Goal: Task Accomplishment & Management: Manage account settings

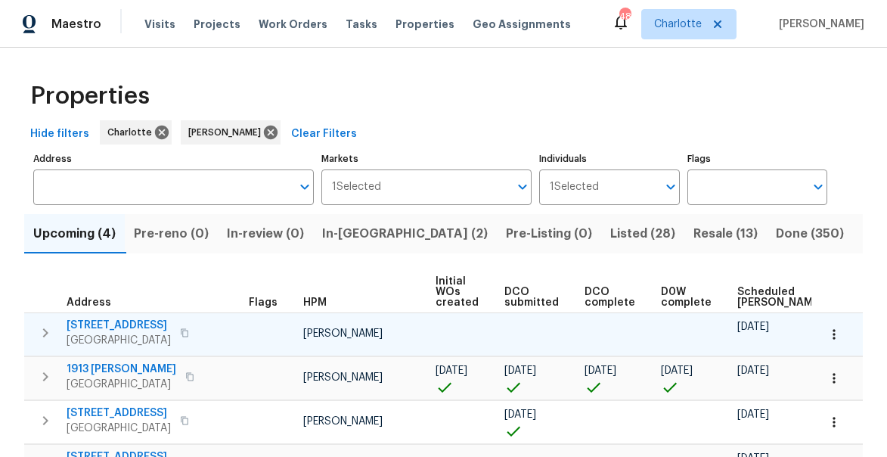
scroll to position [0, 123]
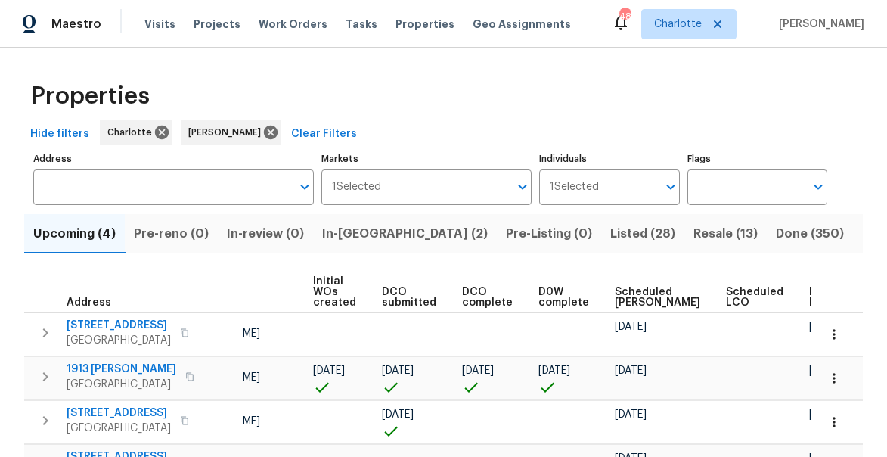
click at [810, 294] on span "Ready Date" at bounding box center [826, 297] width 33 height 21
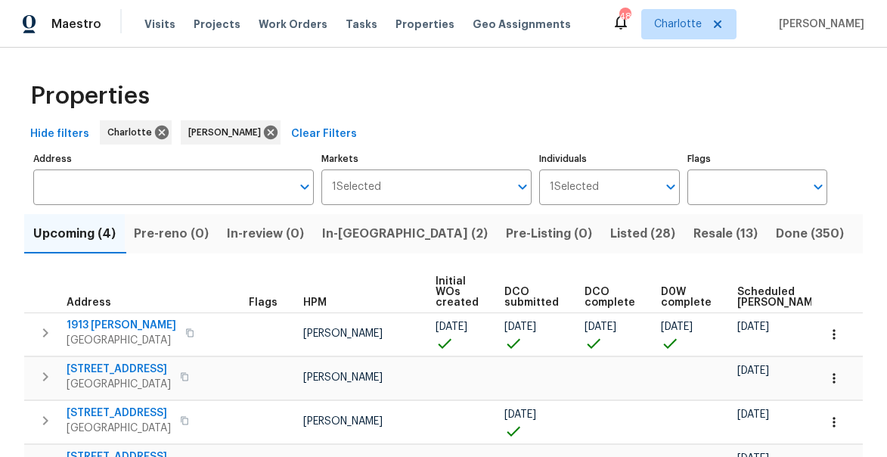
scroll to position [62, 0]
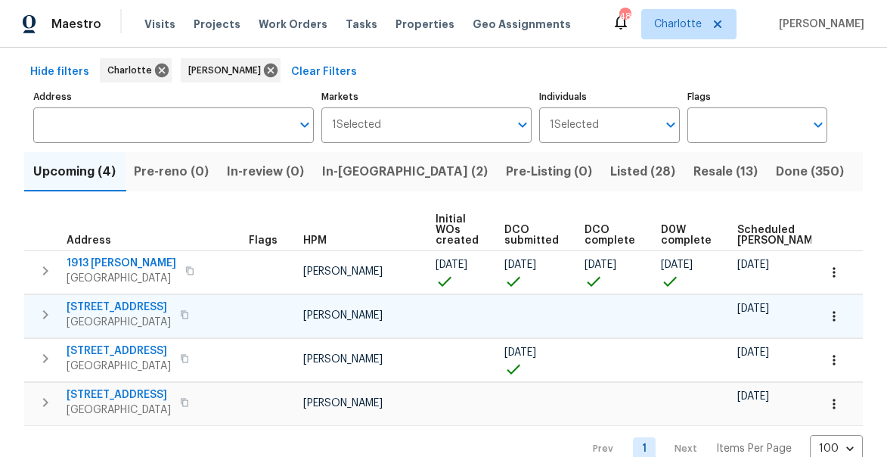
click at [96, 306] on span "5542 Santeelah Ct" at bounding box center [119, 307] width 104 height 15
click at [842, 316] on button "button" at bounding box center [834, 316] width 33 height 33
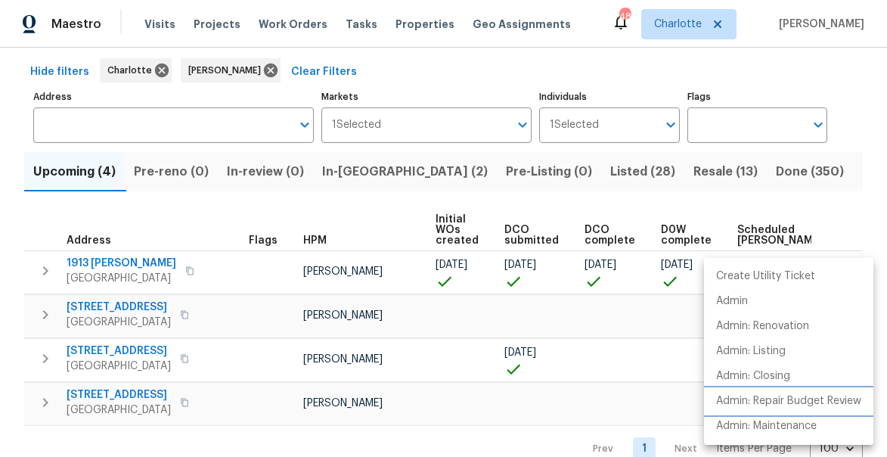
click at [778, 403] on p "Admin: Repair Budget Review" at bounding box center [789, 401] width 145 height 16
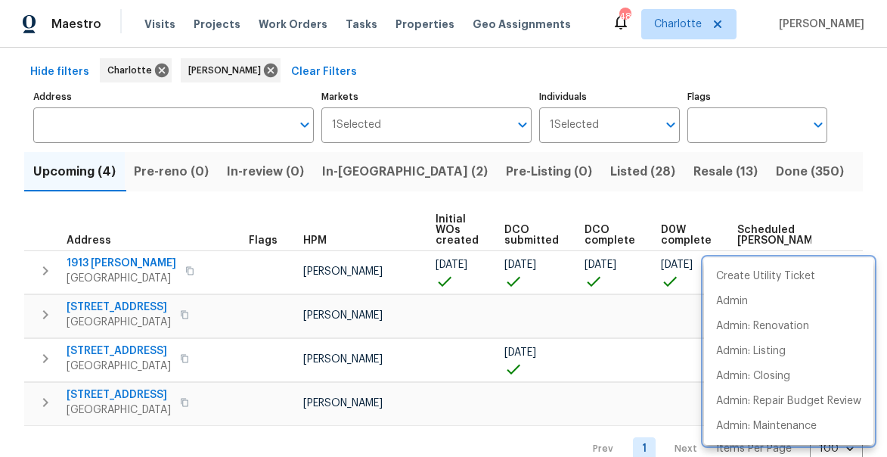
click at [814, 188] on div at bounding box center [443, 228] width 887 height 457
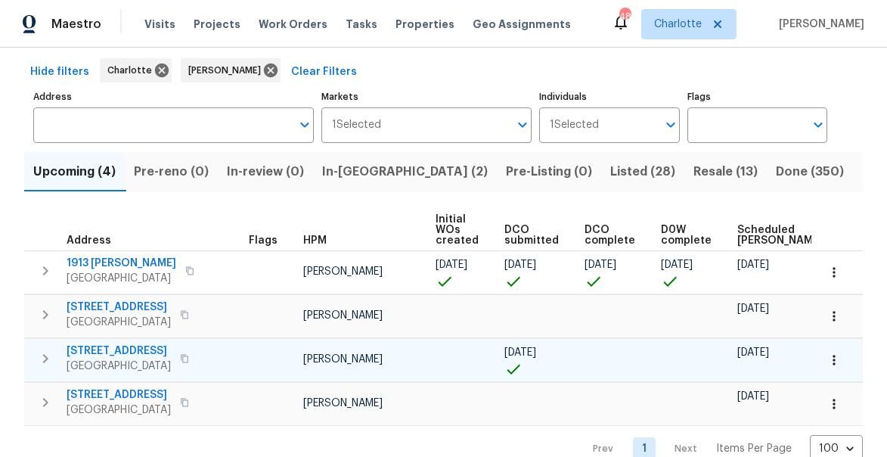
scroll to position [0, 0]
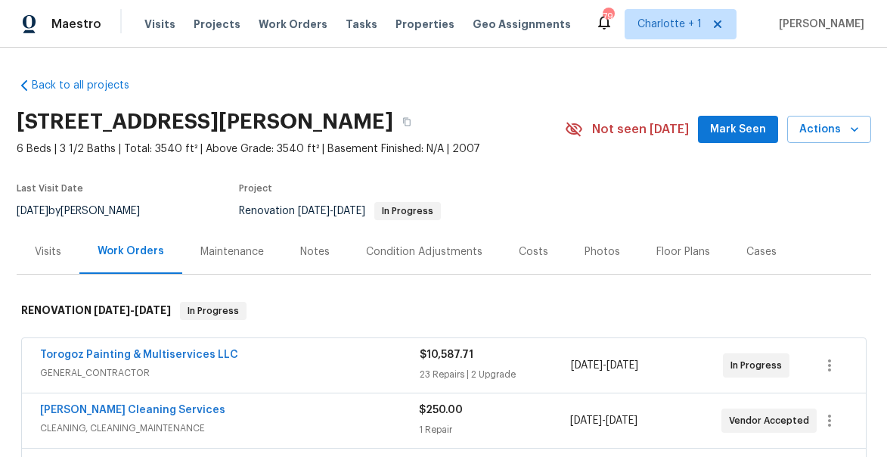
click at [738, 132] on span "Mark Seen" at bounding box center [738, 129] width 56 height 19
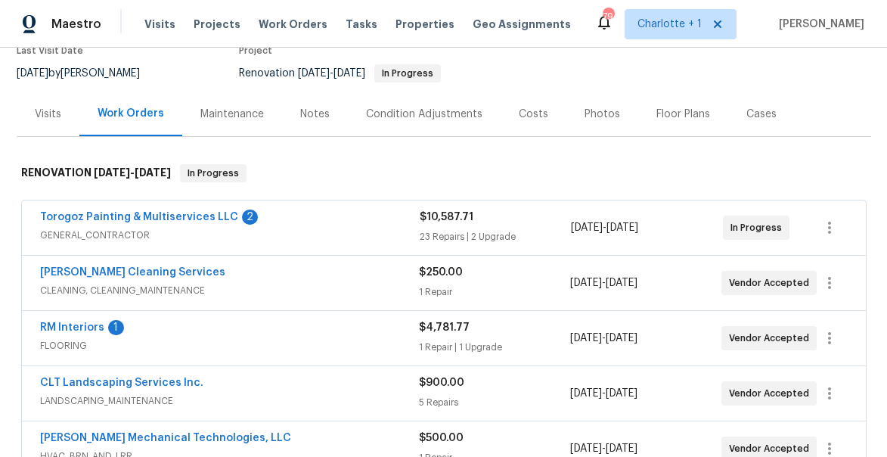
scroll to position [156, 0]
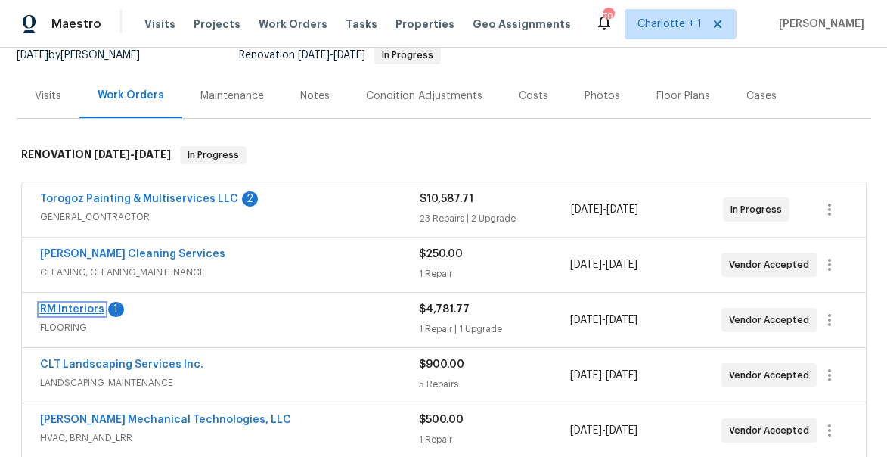
click at [62, 310] on link "RM Interiors" at bounding box center [72, 309] width 64 height 11
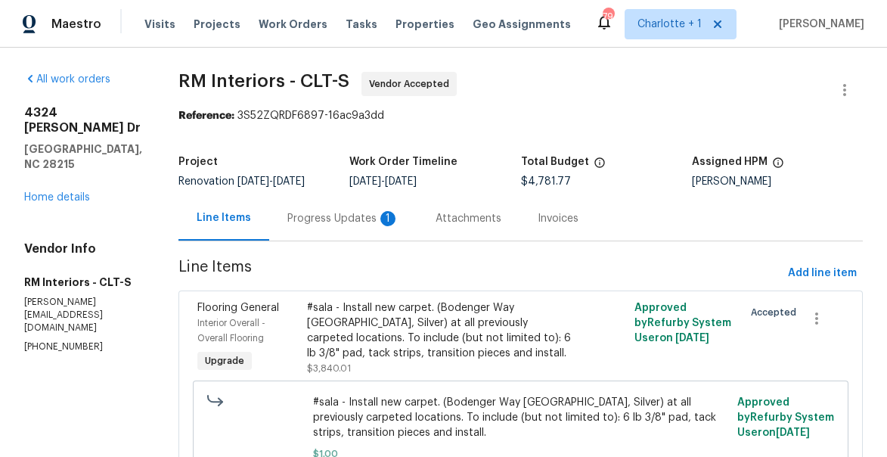
click at [312, 218] on div "Progress Updates 1" at bounding box center [344, 218] width 112 height 15
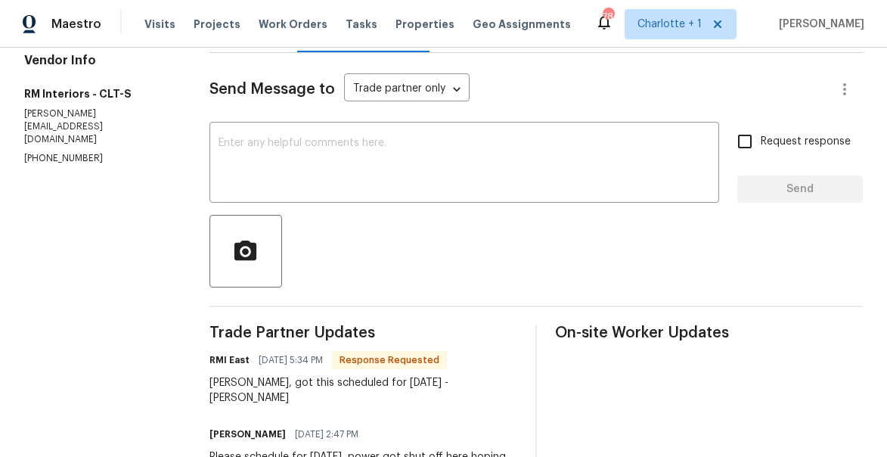
scroll to position [189, 0]
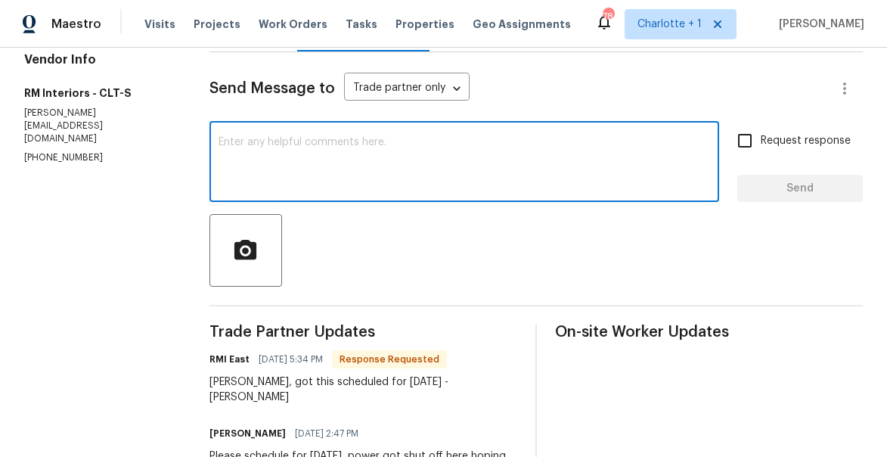
click at [348, 182] on textarea at bounding box center [465, 163] width 492 height 53
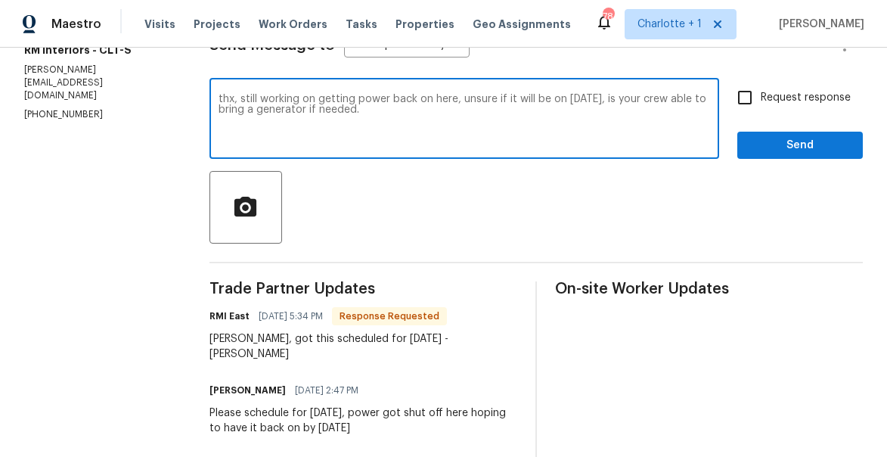
scroll to position [216, 0]
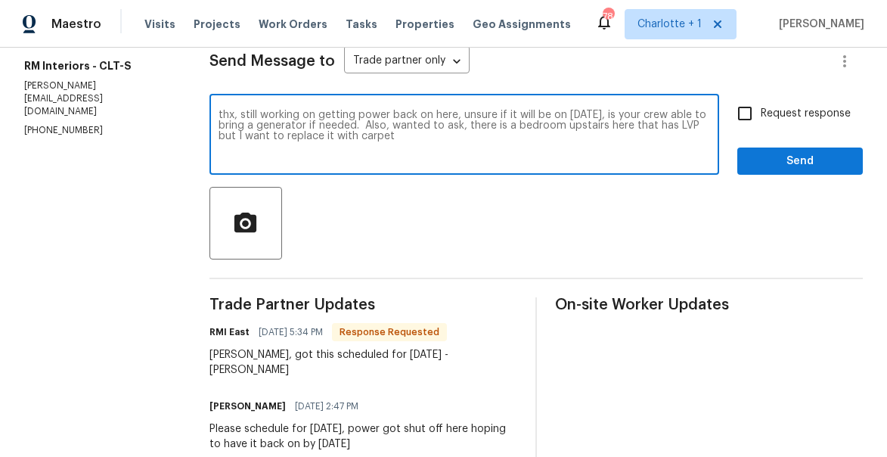
click at [565, 130] on textarea "thx, still working on getting power back on here, unsure if it will be on tomor…" at bounding box center [465, 136] width 492 height 53
click at [561, 138] on textarea "thx, still working on getting power back on here, unsure if it will be on tomor…" at bounding box center [465, 136] width 492 height 53
click at [552, 145] on textarea "thx, still working on getting power back on here, unsure if it will be on tomor…" at bounding box center [465, 136] width 492 height 53
type textarea "thx, still working on getting power back on here, unsure if it will be on tomor…"
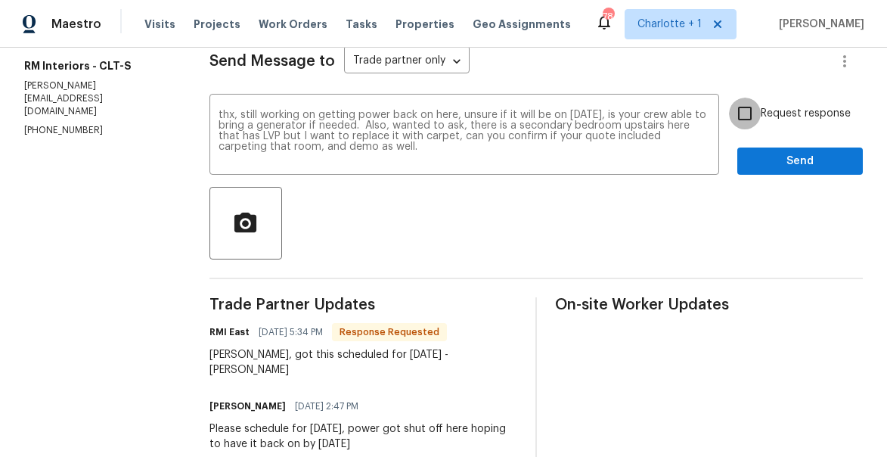
click at [745, 126] on input "Request response" at bounding box center [745, 114] width 32 height 32
checkbox input "true"
click at [792, 165] on span "Send" at bounding box center [800, 161] width 101 height 19
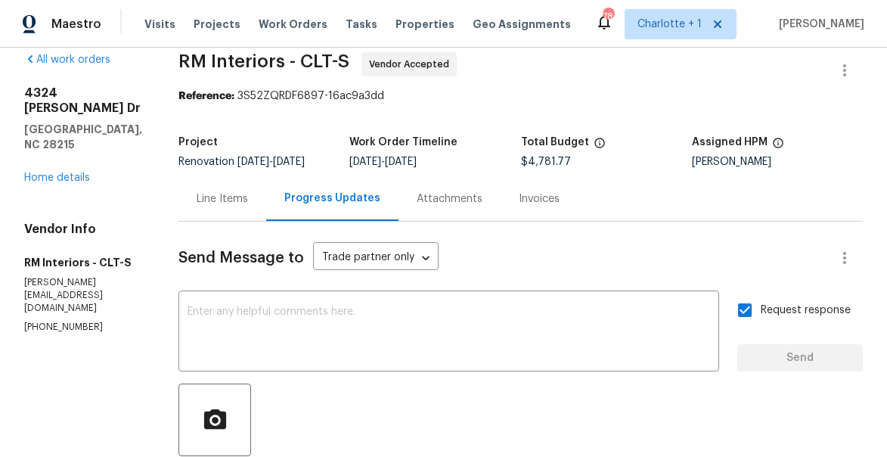
scroll to position [0, 0]
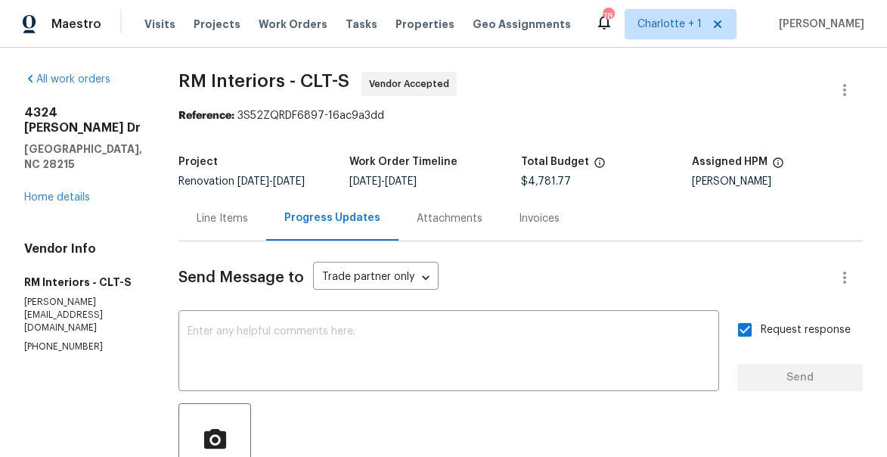
click at [76, 161] on div "4324 Dianne Dr Charlotte, NC 28215 Home details" at bounding box center [83, 155] width 118 height 100
click at [52, 192] on link "Home details" at bounding box center [57, 197] width 66 height 11
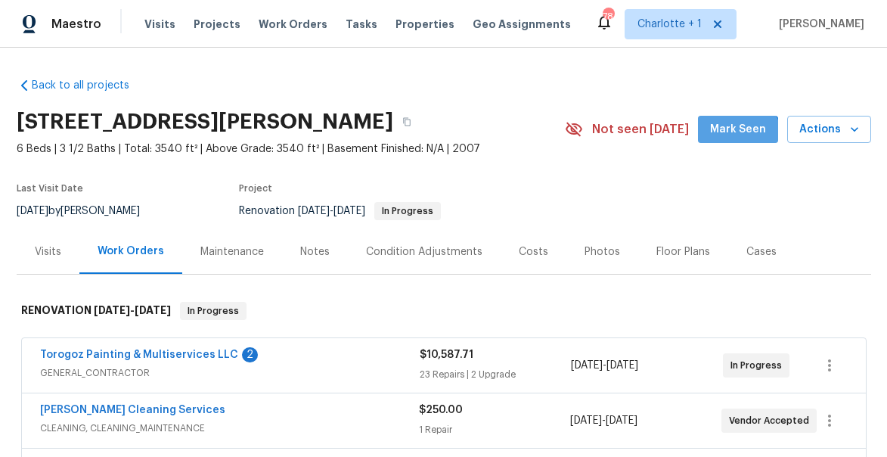
click at [740, 139] on button "Mark Seen" at bounding box center [738, 130] width 80 height 28
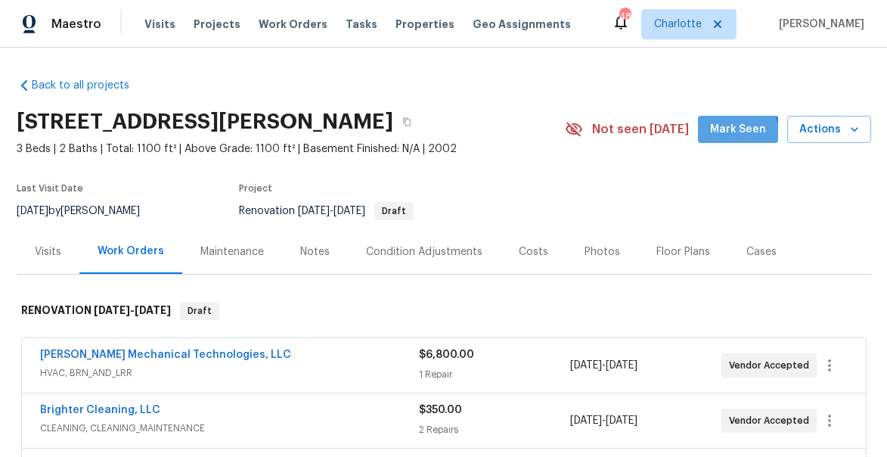
click at [726, 138] on span "Mark Seen" at bounding box center [738, 129] width 56 height 19
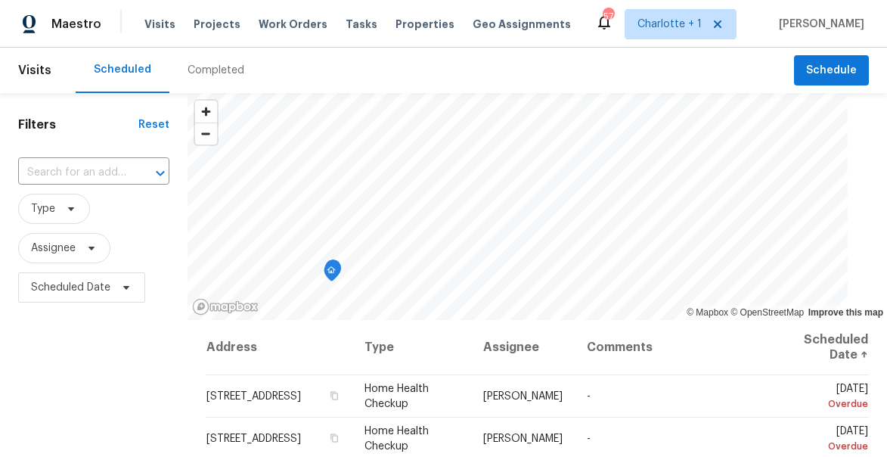
scroll to position [142, 0]
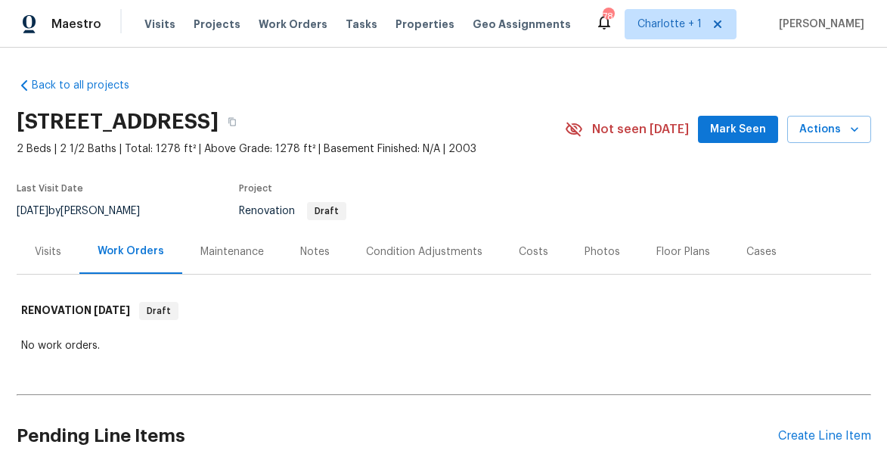
click at [738, 127] on span "Mark Seen" at bounding box center [738, 129] width 56 height 19
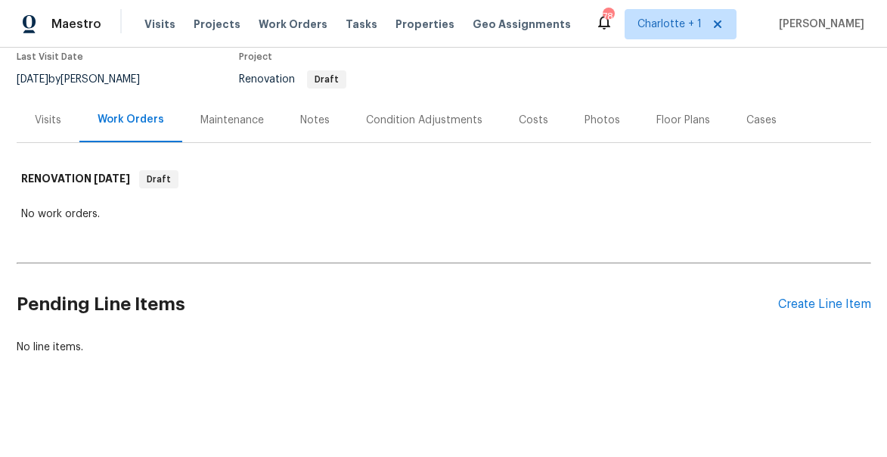
scroll to position [132, 0]
click at [307, 121] on div "Notes" at bounding box center [315, 119] width 30 height 15
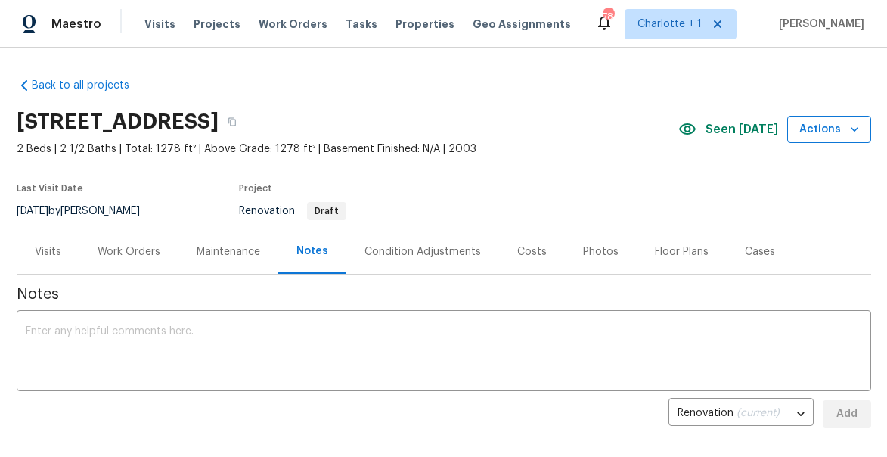
click at [851, 131] on icon "button" at bounding box center [854, 129] width 15 height 15
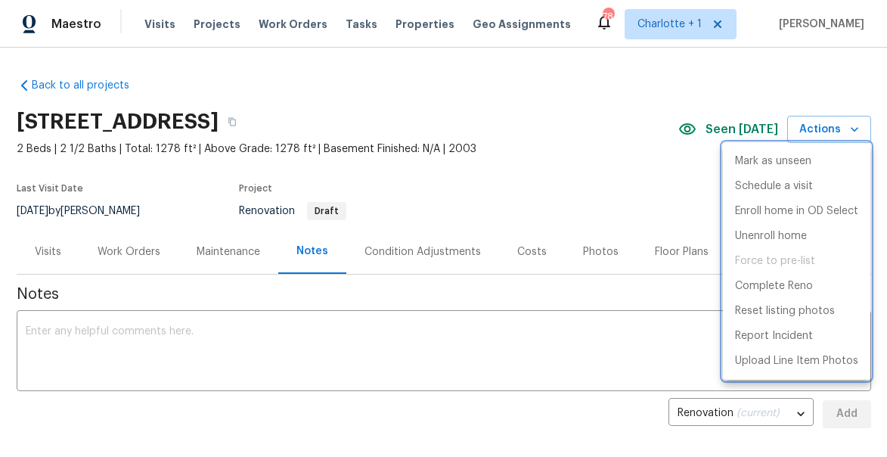
click at [618, 185] on div at bounding box center [443, 228] width 887 height 457
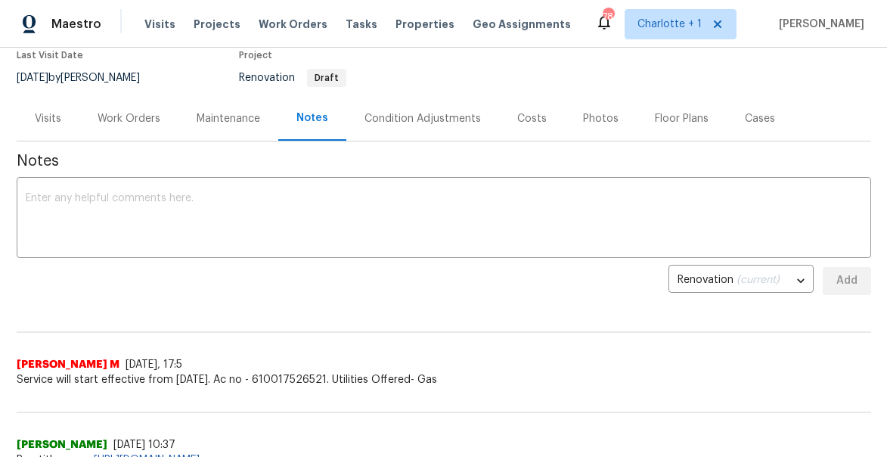
scroll to position [203, 0]
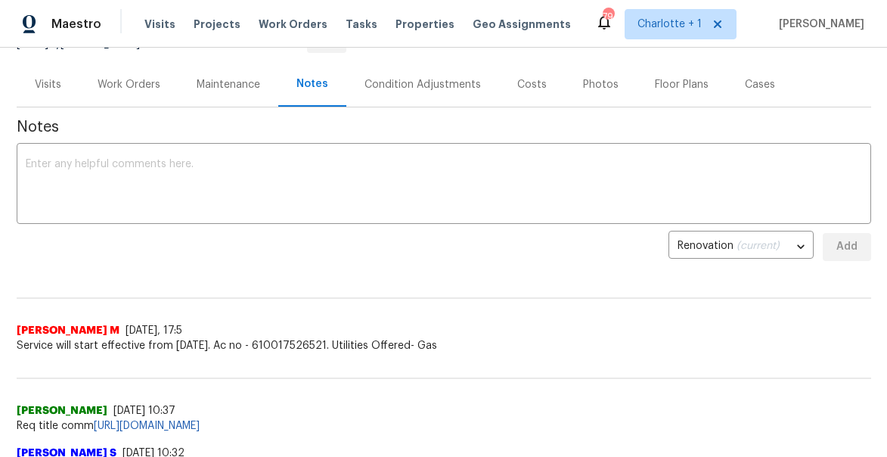
scroll to position [89, 0]
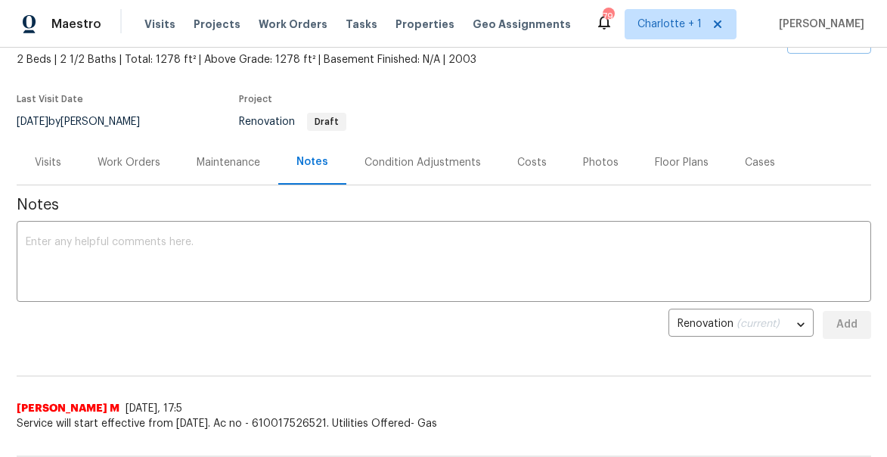
click at [128, 157] on div "Work Orders" at bounding box center [129, 162] width 63 height 15
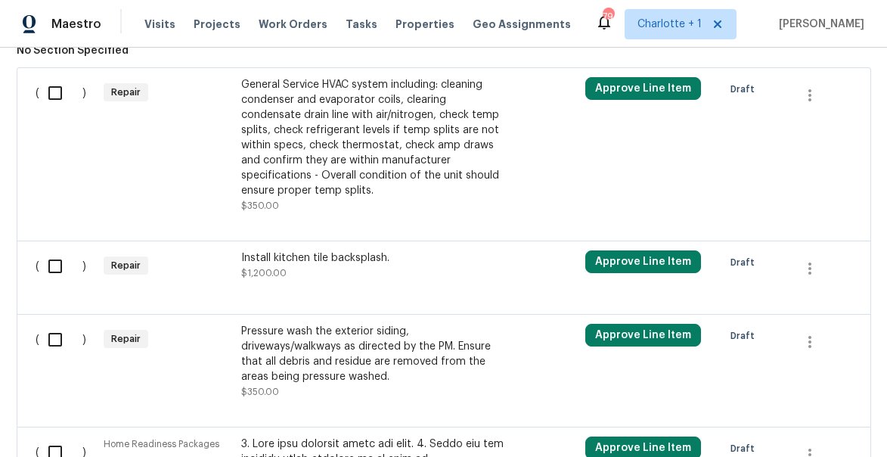
scroll to position [471, 0]
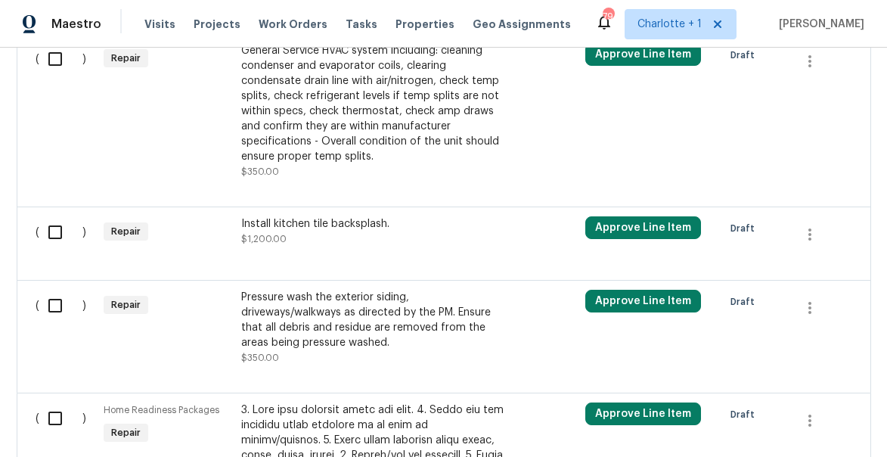
click at [55, 234] on input "checkbox" at bounding box center [60, 232] width 43 height 32
checkbox input "true"
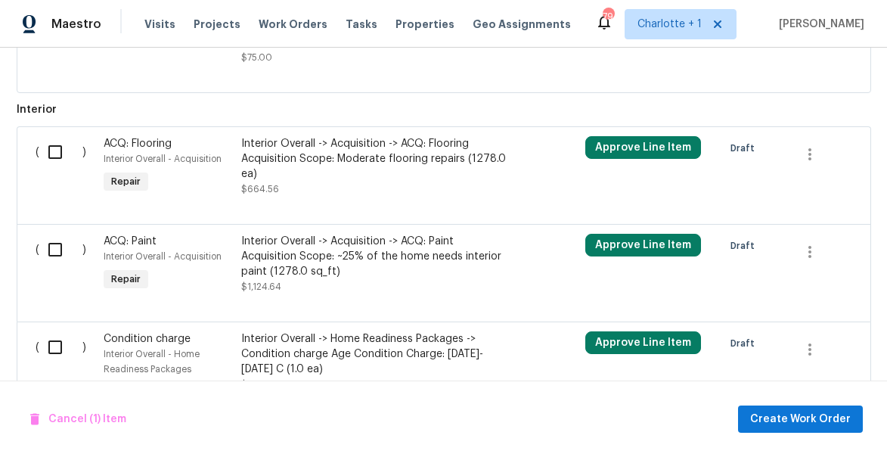
scroll to position [1448, 0]
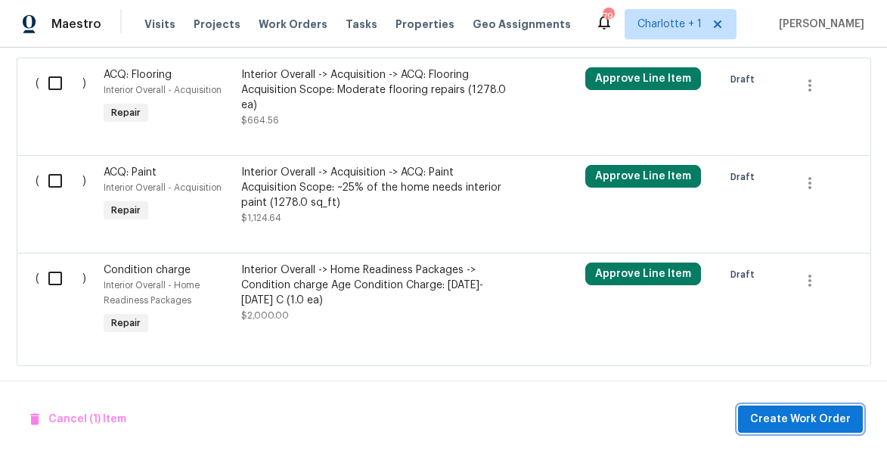
click at [799, 419] on span "Create Work Order" at bounding box center [801, 419] width 101 height 19
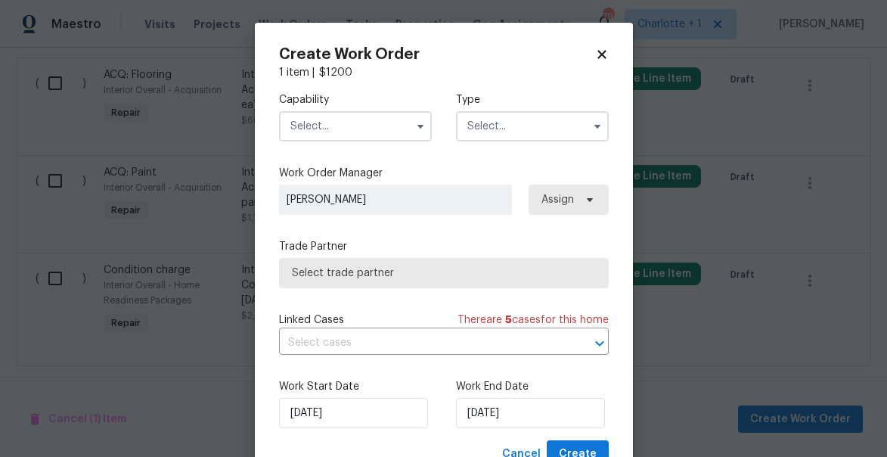
click at [338, 131] on input "text" at bounding box center [355, 126] width 153 height 30
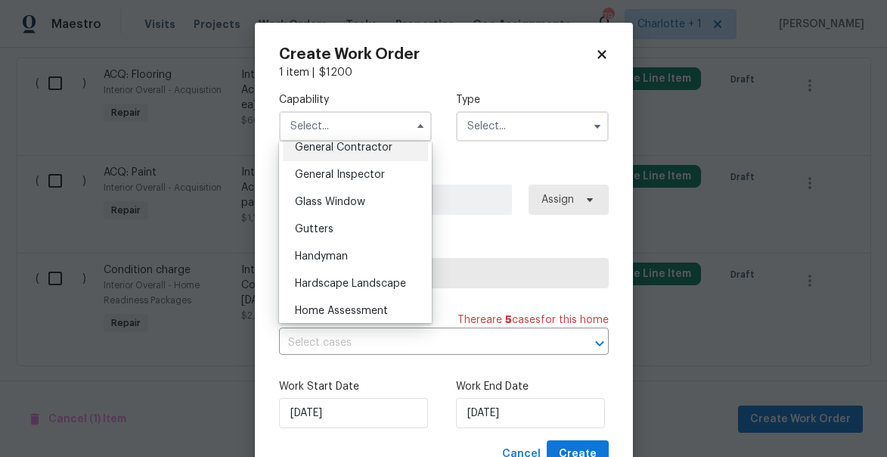
click at [330, 154] on div "General Contractor" at bounding box center [355, 147] width 145 height 27
type input "General Contractor"
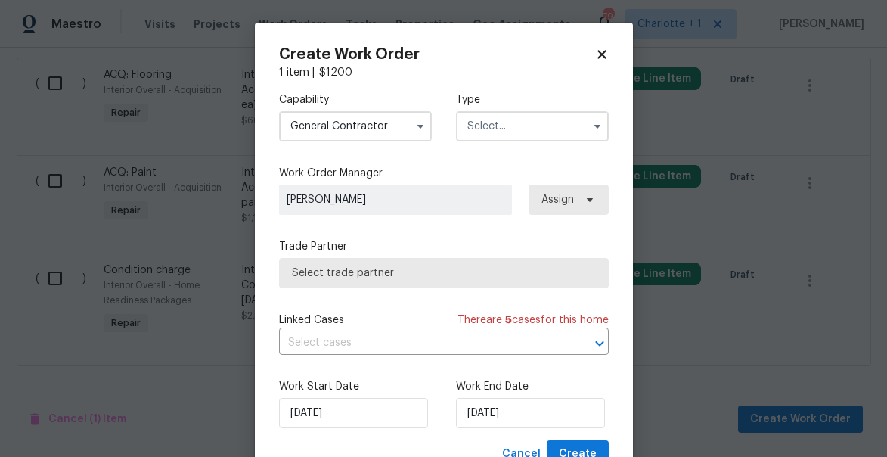
click at [513, 125] on input "text" at bounding box center [532, 126] width 153 height 30
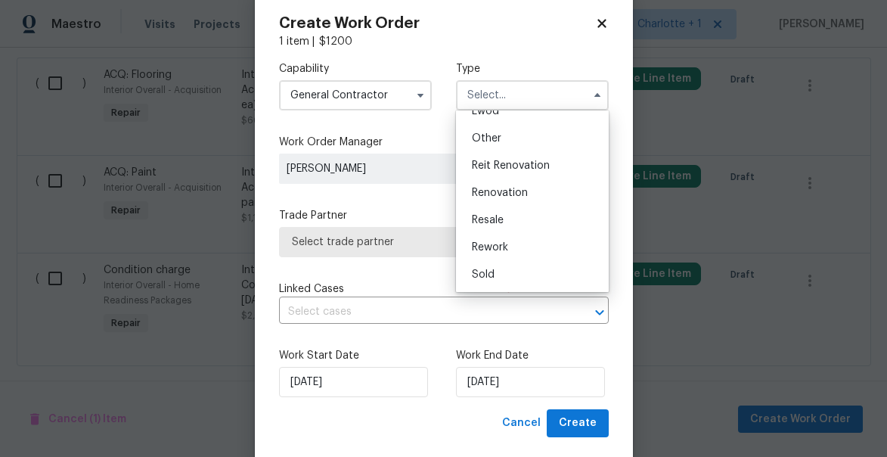
scroll to position [33, 0]
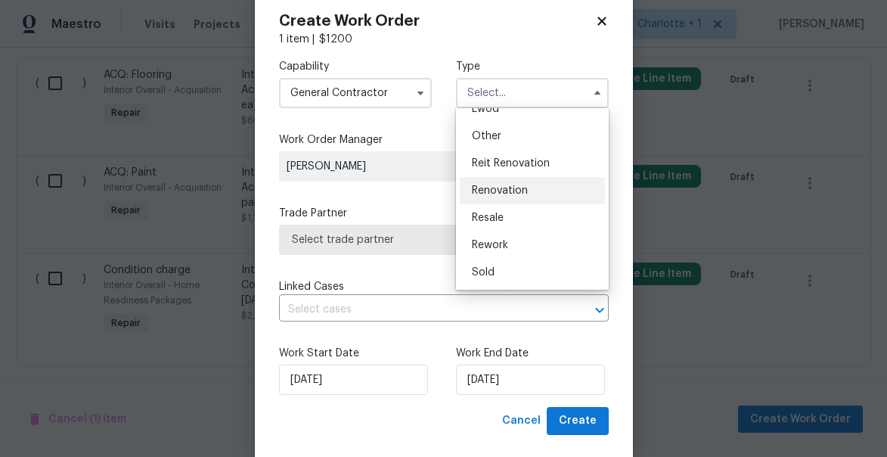
click at [508, 192] on span "Renovation" at bounding box center [500, 190] width 56 height 11
type input "Renovation"
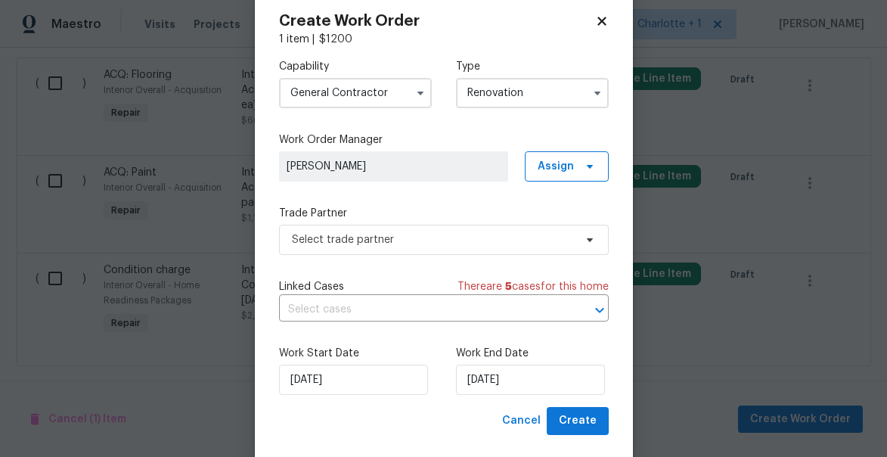
scroll to position [0, 0]
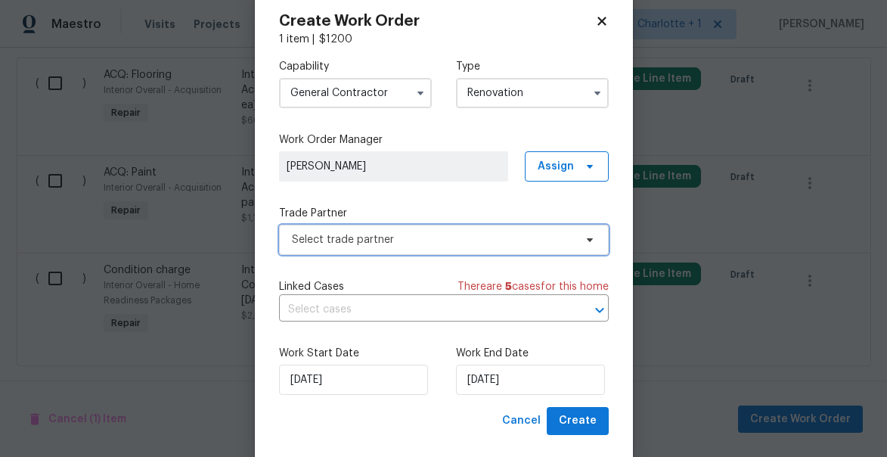
click at [345, 243] on span "Select trade partner" at bounding box center [433, 239] width 282 height 15
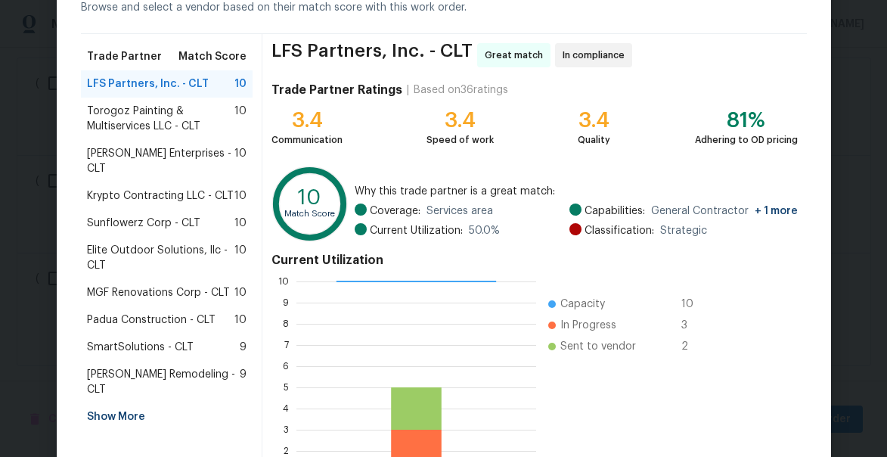
scroll to position [84, 0]
click at [109, 403] on div "Show More" at bounding box center [167, 416] width 173 height 27
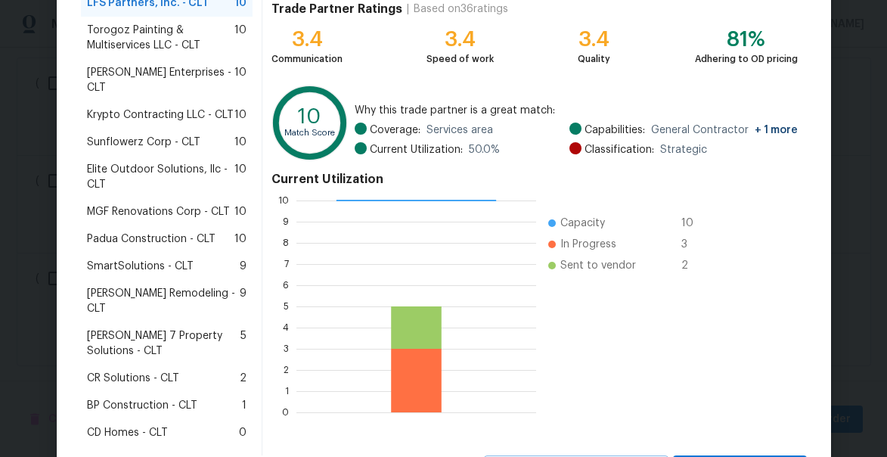
scroll to position [175, 0]
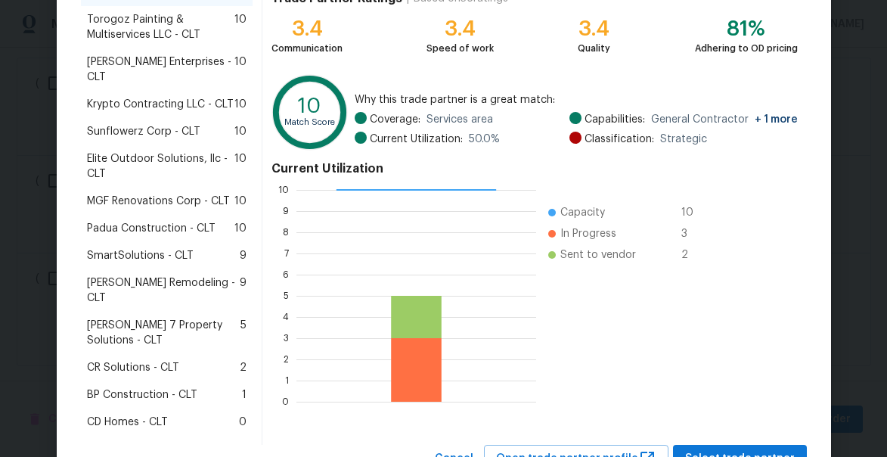
click at [142, 387] on span "BP Construction - CLT" at bounding box center [142, 394] width 110 height 15
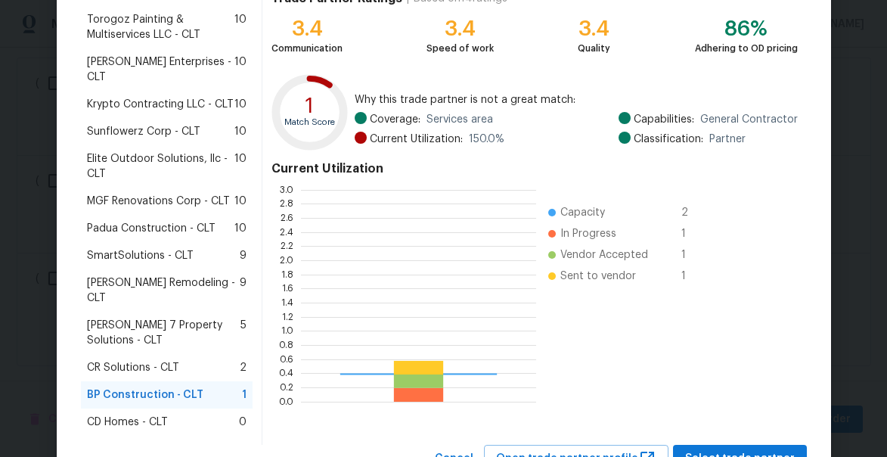
scroll to position [212, 235]
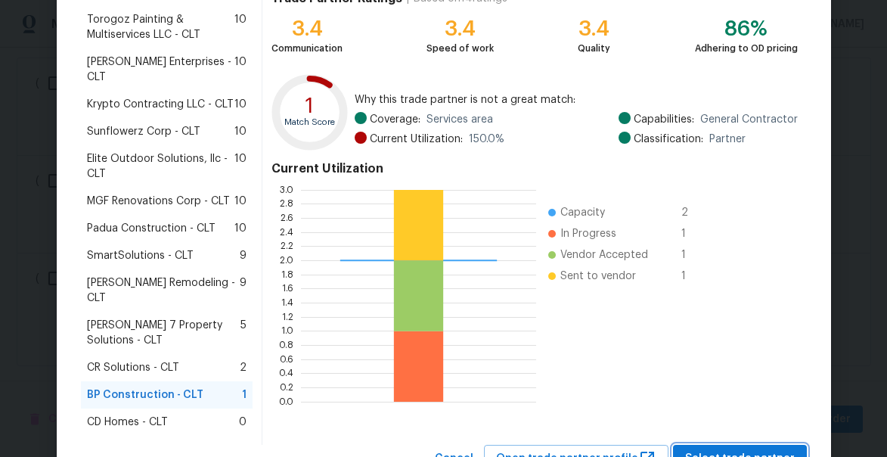
click at [740, 449] on span "Select trade partner" at bounding box center [740, 458] width 110 height 19
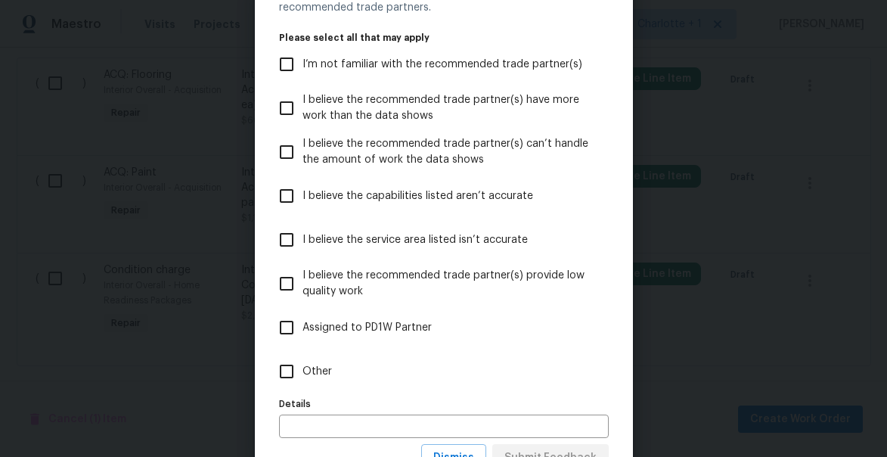
scroll to position [142, 0]
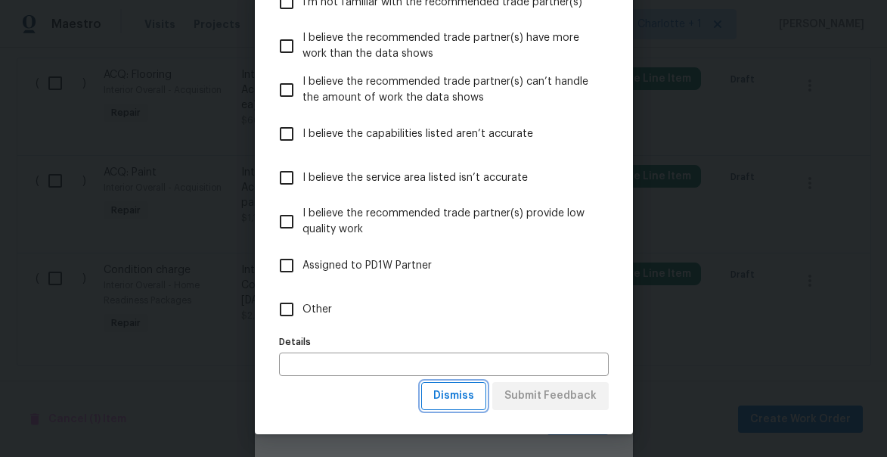
click at [460, 397] on span "Dismiss" at bounding box center [454, 396] width 41 height 19
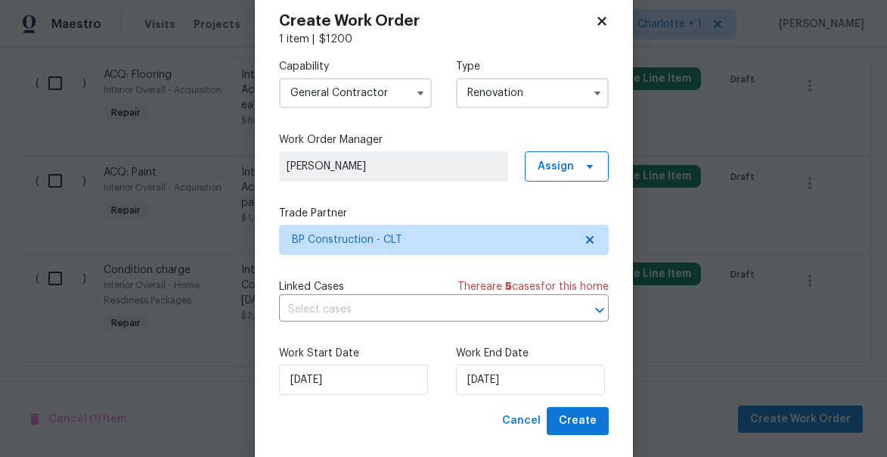
scroll to position [0, 0]
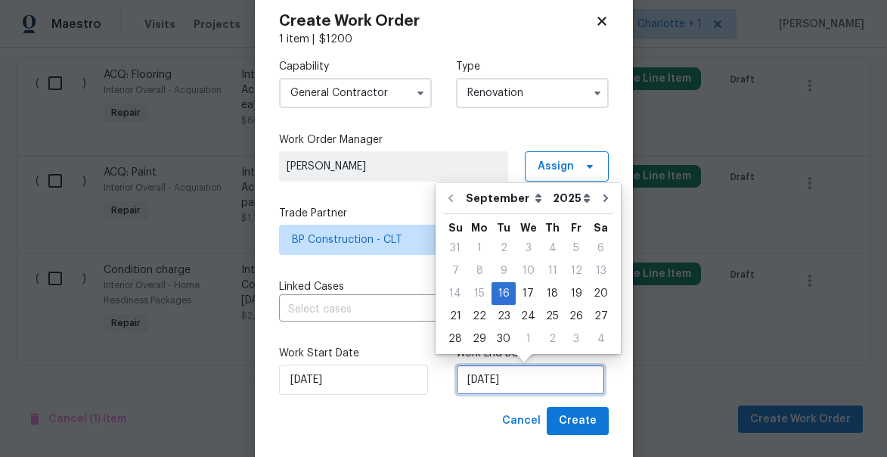
click at [542, 383] on input "9/16/2025" at bounding box center [530, 380] width 149 height 30
click at [601, 199] on icon "Go to next month" at bounding box center [606, 198] width 12 height 12
type input "10/16/2025"
select select "9"
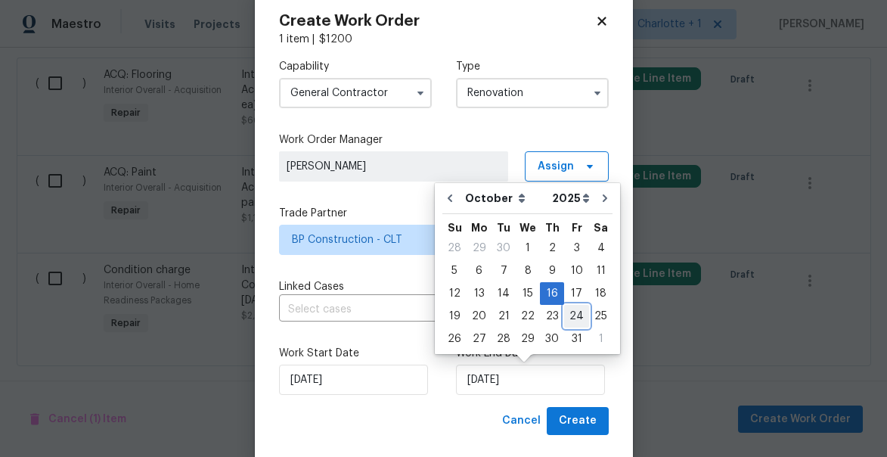
click at [574, 315] on div "24" at bounding box center [576, 316] width 25 height 21
type input "10/24/2025"
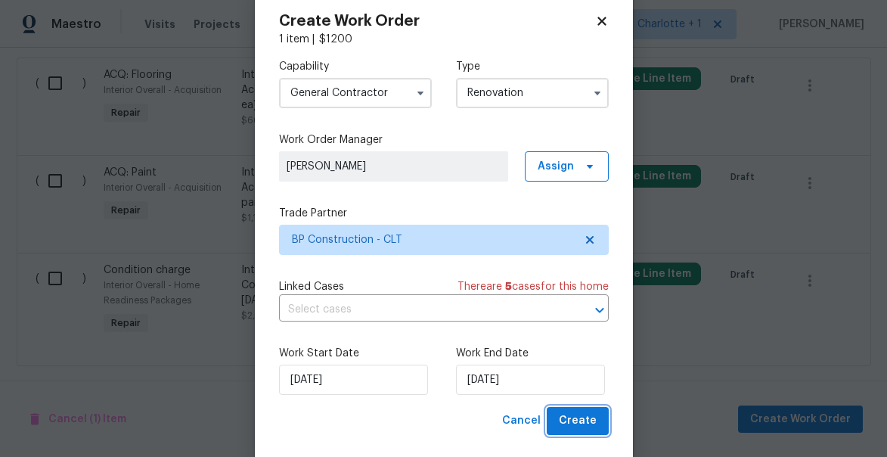
click at [584, 419] on span "Create" at bounding box center [578, 421] width 38 height 19
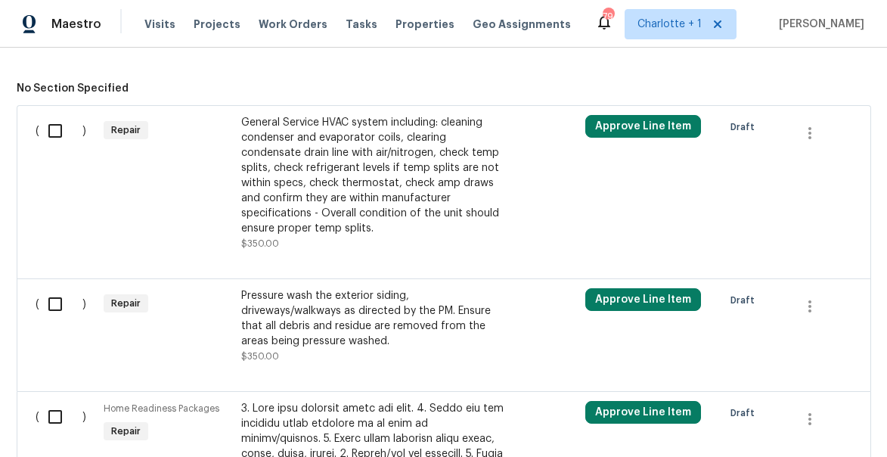
scroll to position [460, 0]
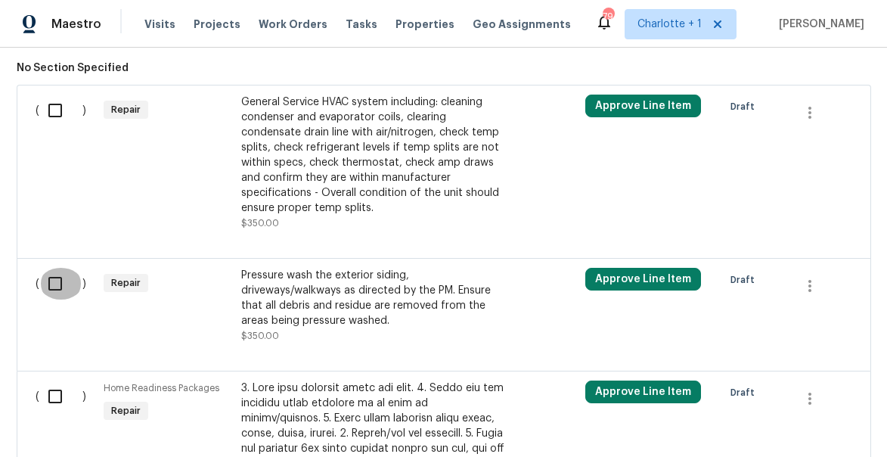
click at [49, 283] on input "checkbox" at bounding box center [60, 284] width 43 height 32
checkbox input "true"
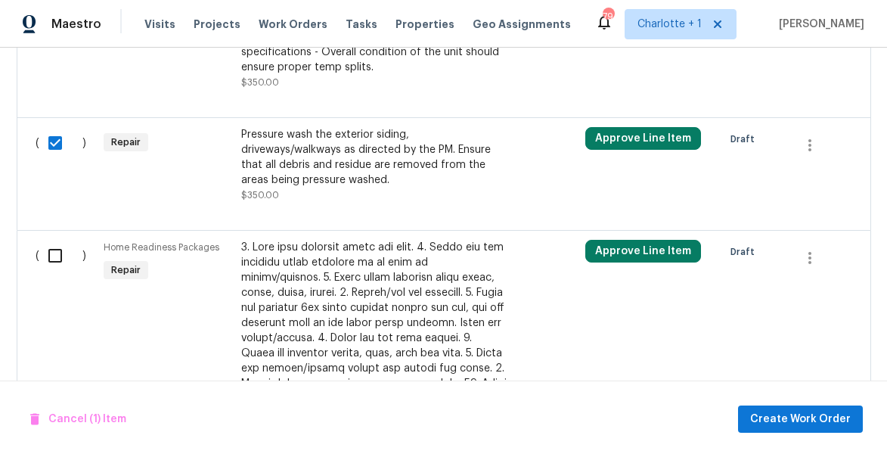
scroll to position [625, 0]
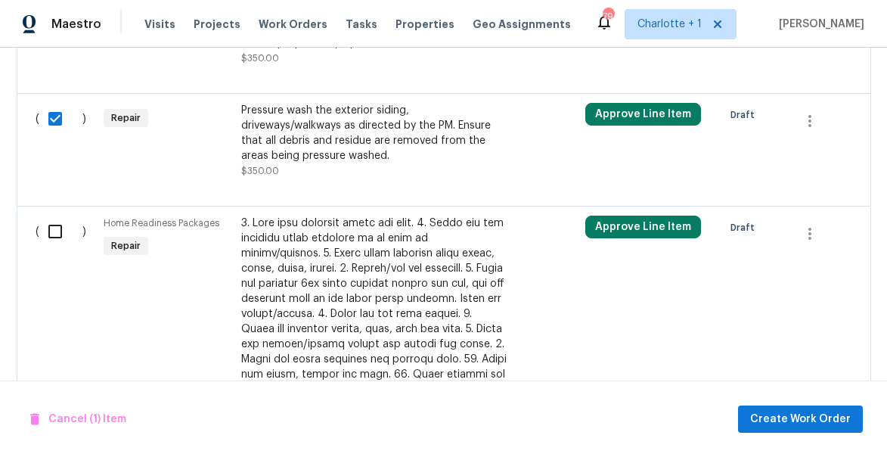
click at [58, 233] on input "checkbox" at bounding box center [60, 232] width 43 height 32
checkbox input "false"
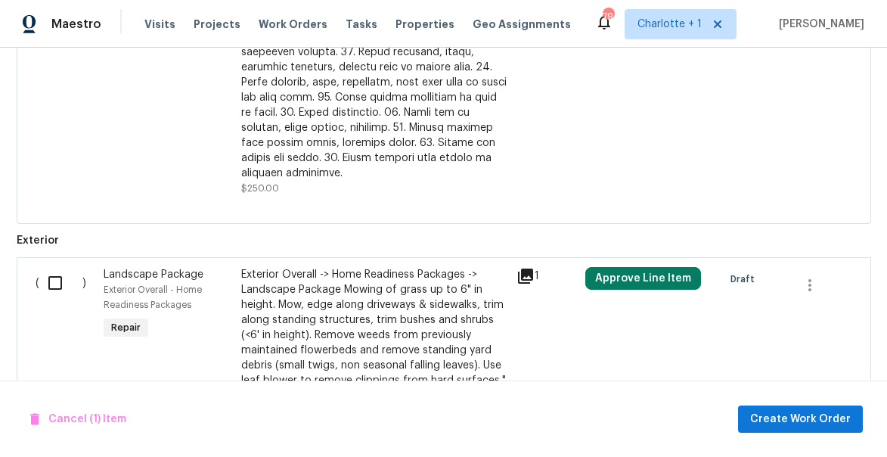
scroll to position [993, 0]
click at [59, 268] on input "checkbox" at bounding box center [60, 282] width 43 height 32
checkbox input "true"
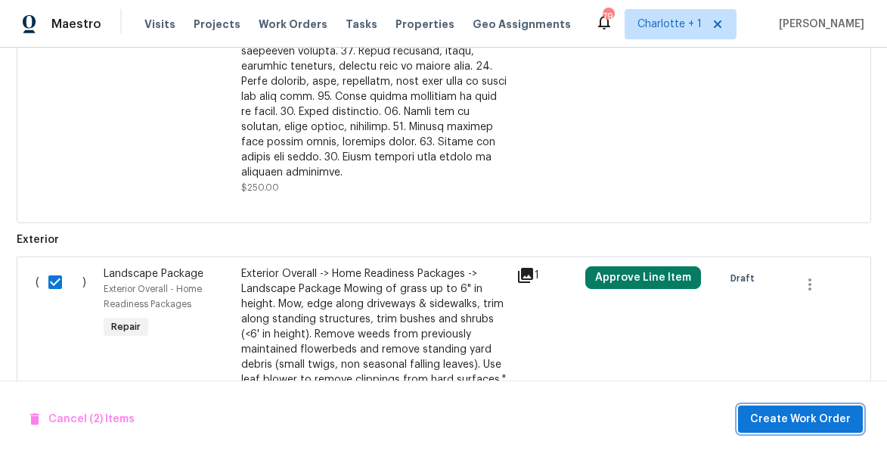
click at [789, 412] on span "Create Work Order" at bounding box center [801, 419] width 101 height 19
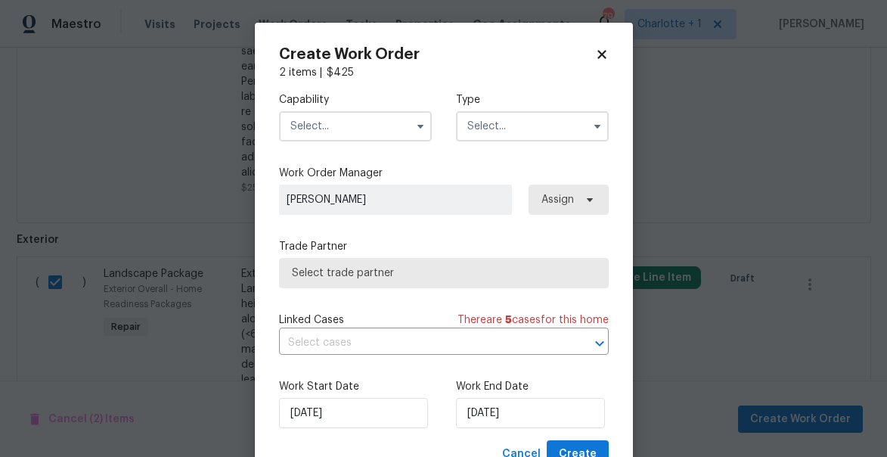
click at [321, 135] on input "text" at bounding box center [355, 126] width 153 height 30
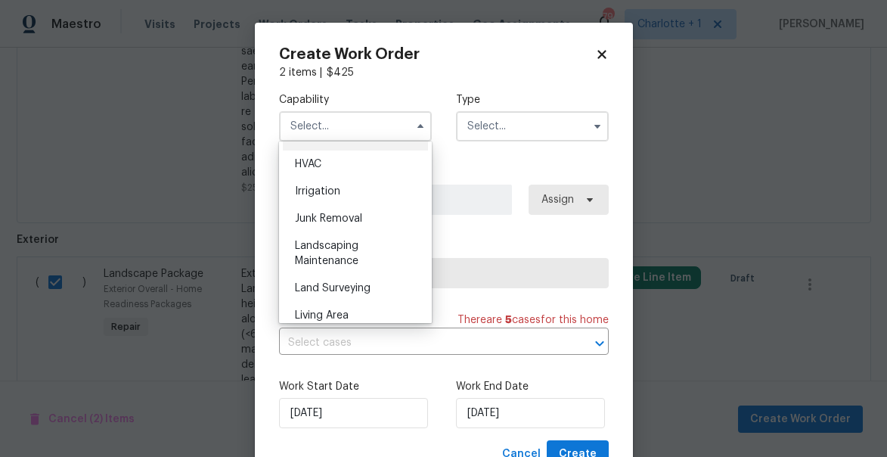
scroll to position [909, 0]
click at [328, 246] on span "Landscaping Maintenance" at bounding box center [327, 253] width 64 height 26
type input "Landscaping Maintenance"
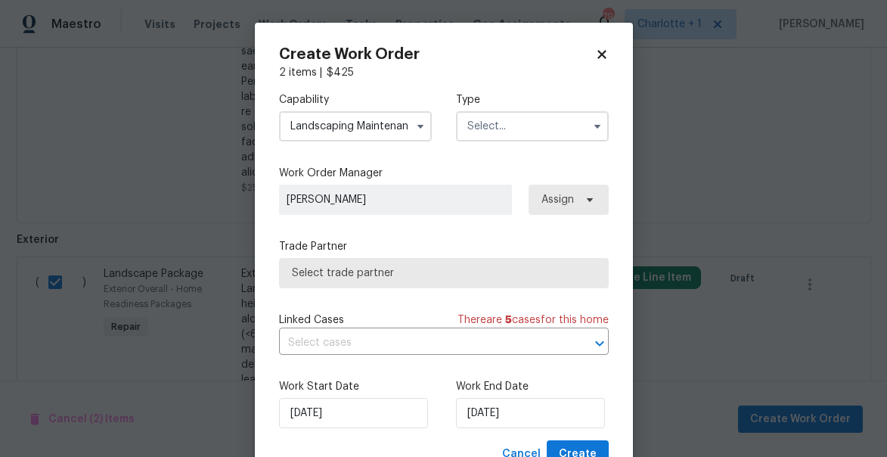
click at [500, 129] on input "text" at bounding box center [532, 126] width 153 height 30
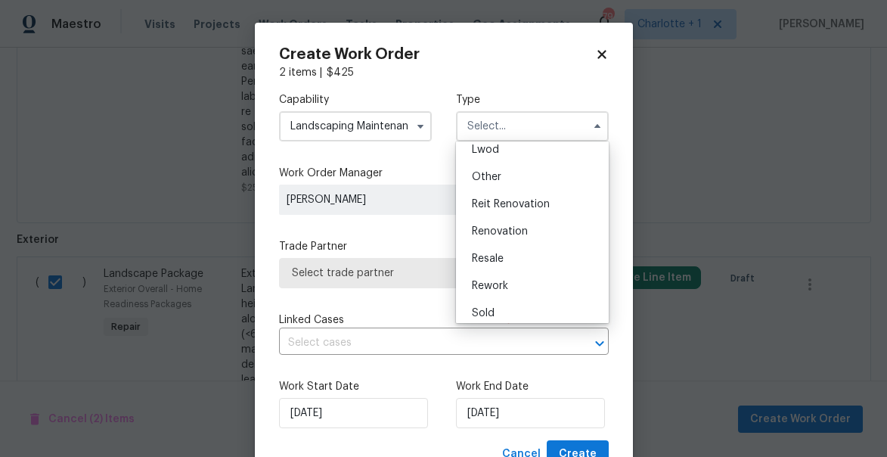
scroll to position [180, 0]
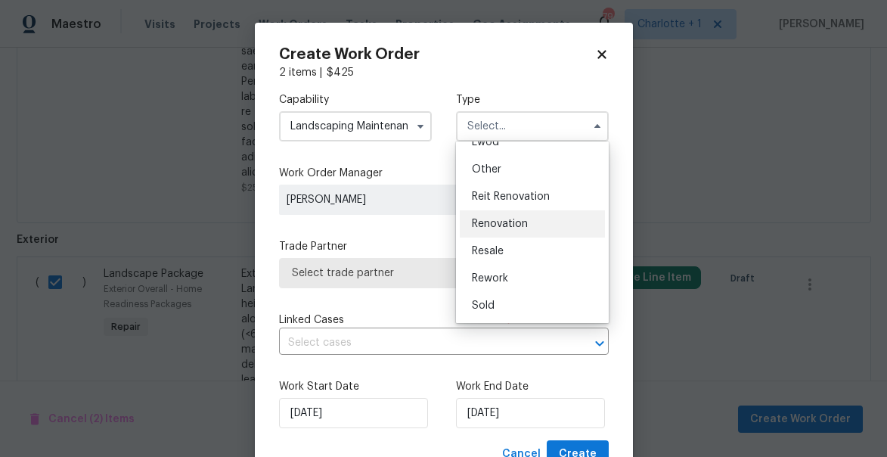
click at [504, 228] on span "Renovation" at bounding box center [500, 224] width 56 height 11
type input "Renovation"
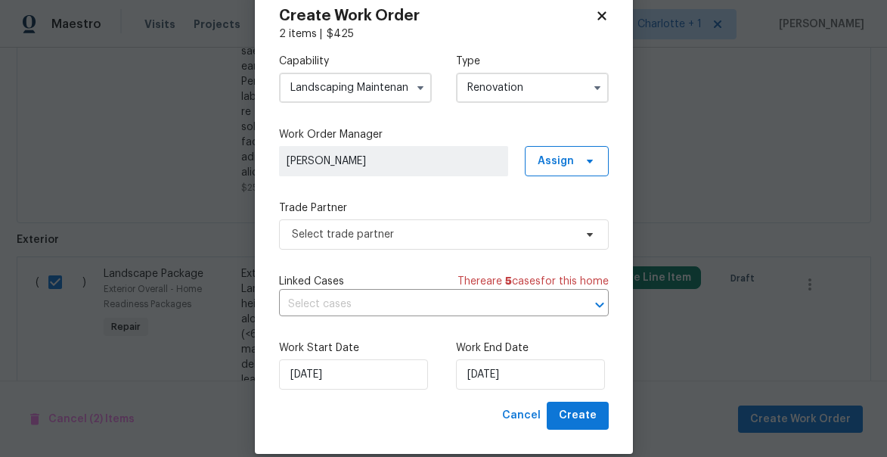
scroll to position [46, 0]
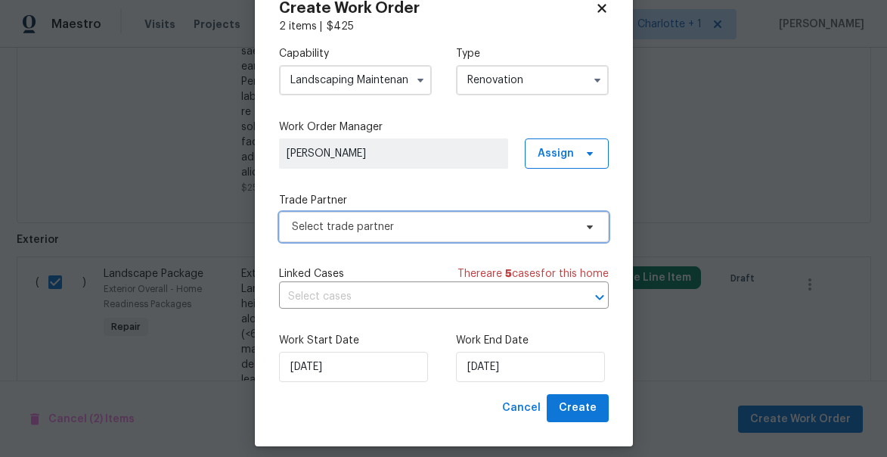
click at [365, 235] on span "Select trade partner" at bounding box center [444, 227] width 330 height 30
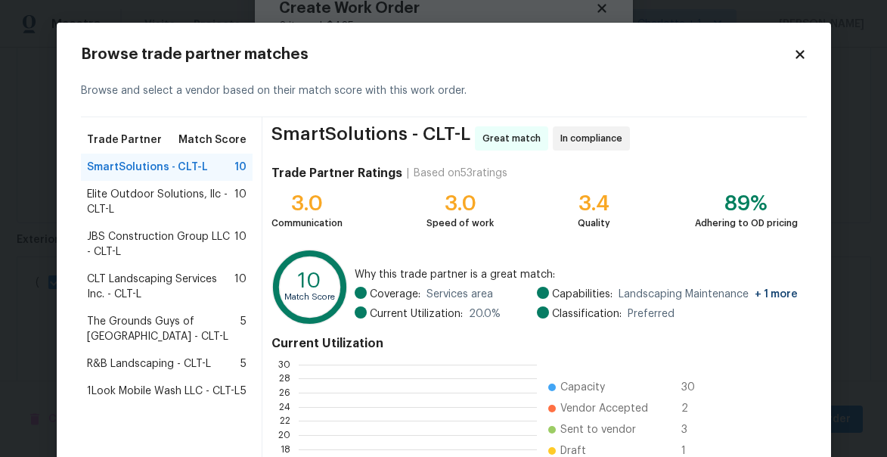
scroll to position [212, 238]
click at [115, 199] on span "Elite Outdoor Solutions, llc - CLT-L" at bounding box center [161, 202] width 148 height 30
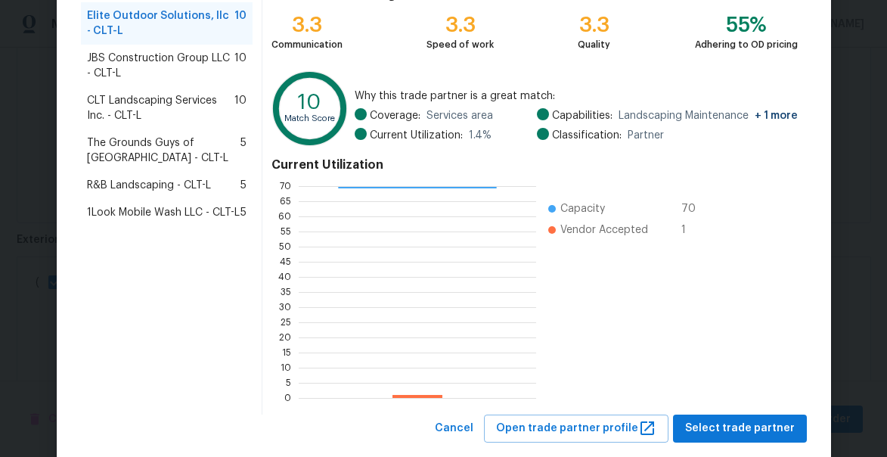
scroll to position [210, 0]
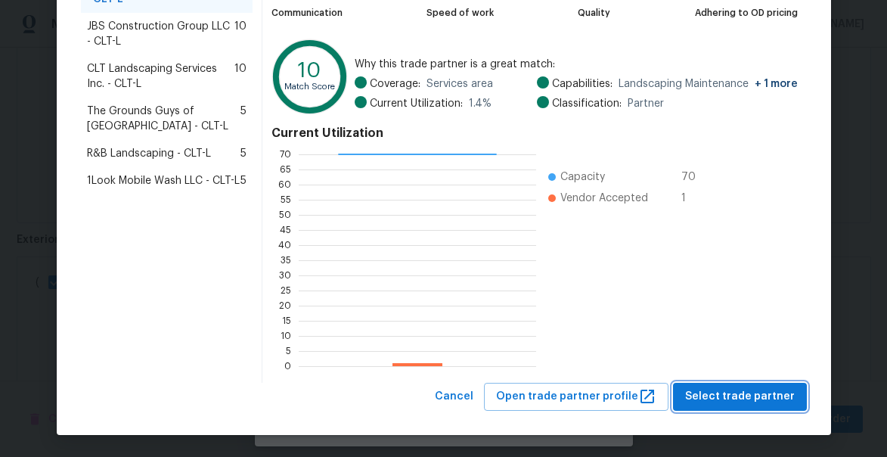
click at [757, 390] on span "Select trade partner" at bounding box center [740, 396] width 110 height 19
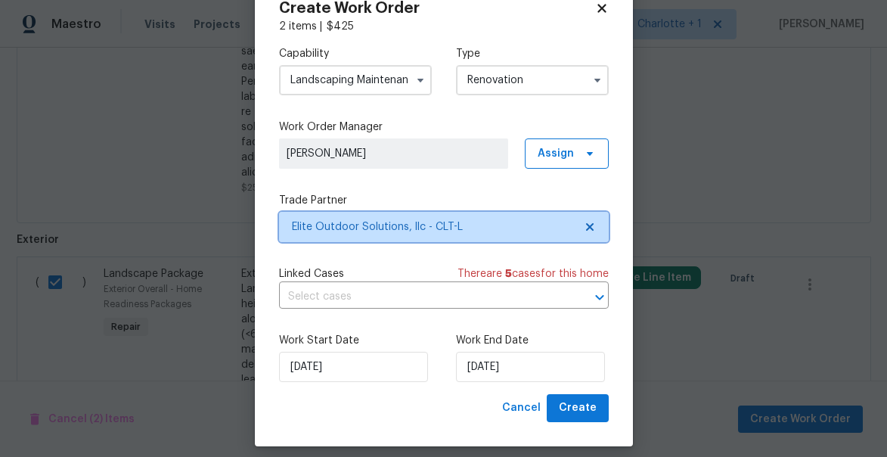
scroll to position [0, 0]
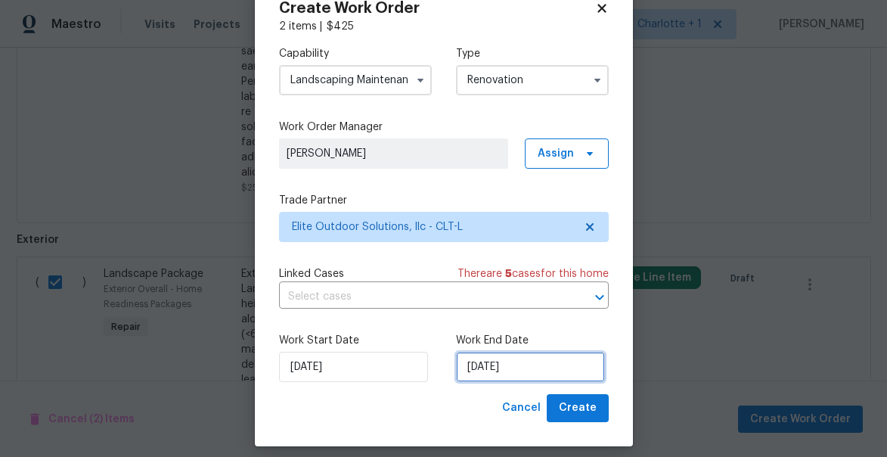
click at [542, 368] on input "9/16/2025" at bounding box center [530, 367] width 149 height 30
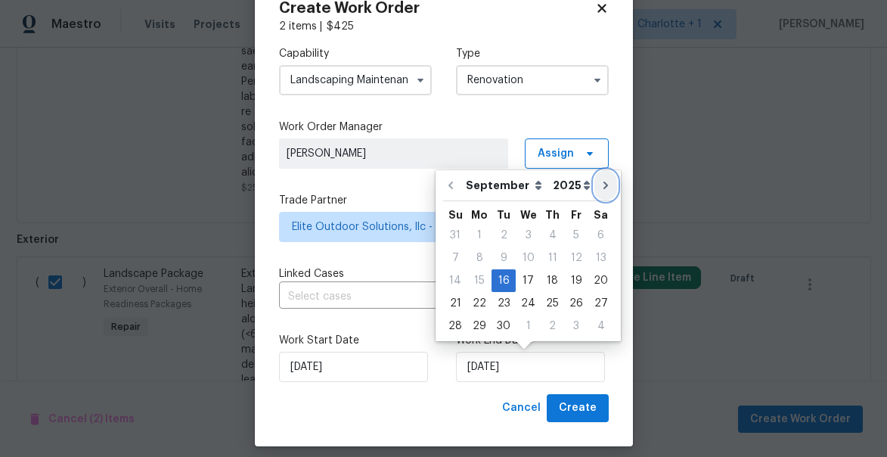
click at [600, 188] on icon "Go to next month" at bounding box center [606, 185] width 12 height 12
type input "10/16/2025"
select select "9"
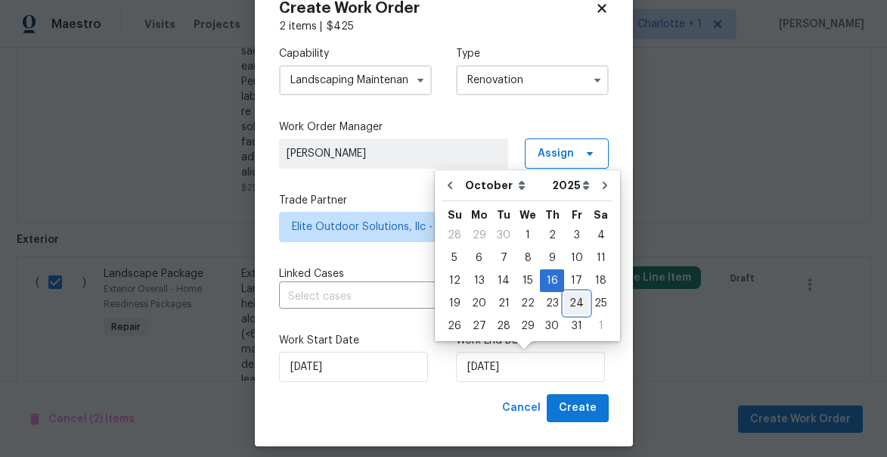
click at [574, 308] on div "24" at bounding box center [576, 303] width 25 height 21
type input "10/24/2025"
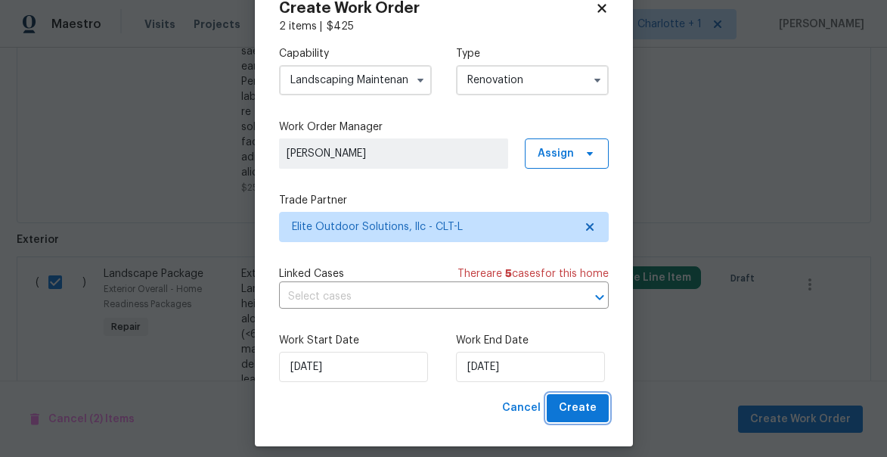
click at [587, 412] on span "Create" at bounding box center [578, 408] width 38 height 19
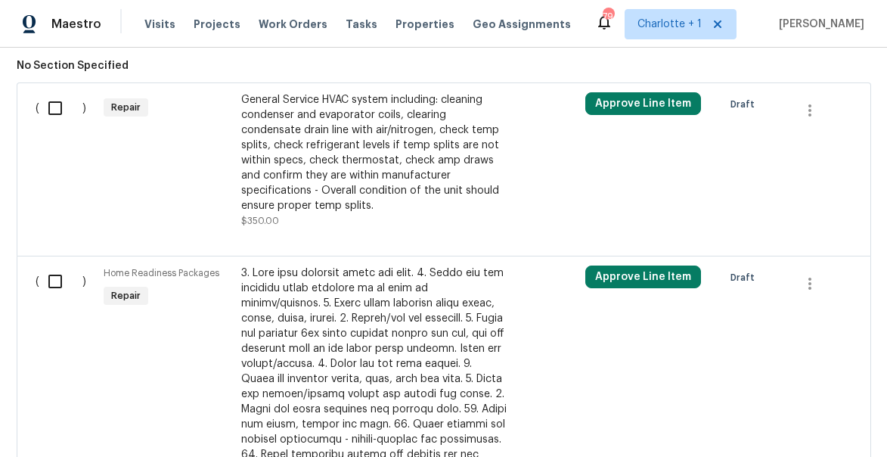
scroll to position [457, 0]
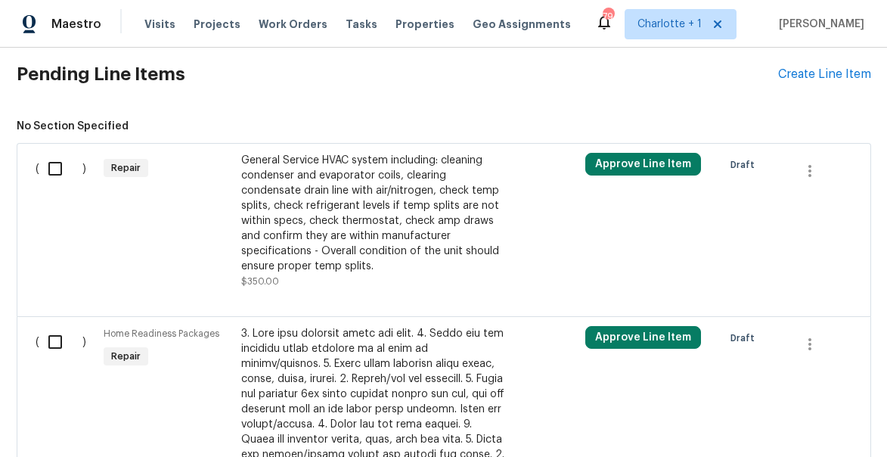
click at [56, 168] on input "checkbox" at bounding box center [60, 169] width 43 height 32
checkbox input "true"
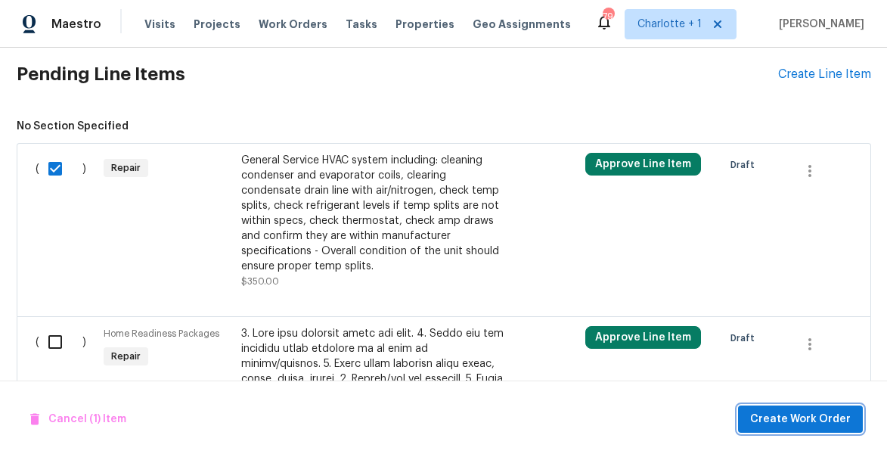
click at [807, 416] on span "Create Work Order" at bounding box center [801, 419] width 101 height 19
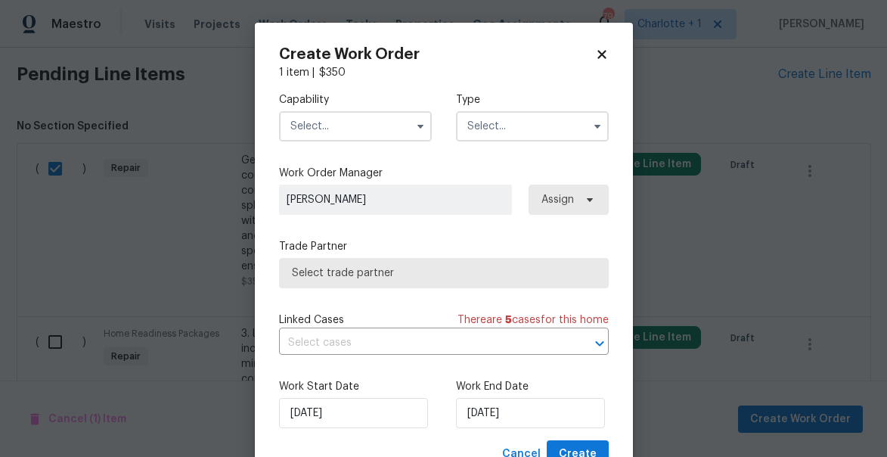
click at [334, 124] on input "text" at bounding box center [355, 126] width 153 height 30
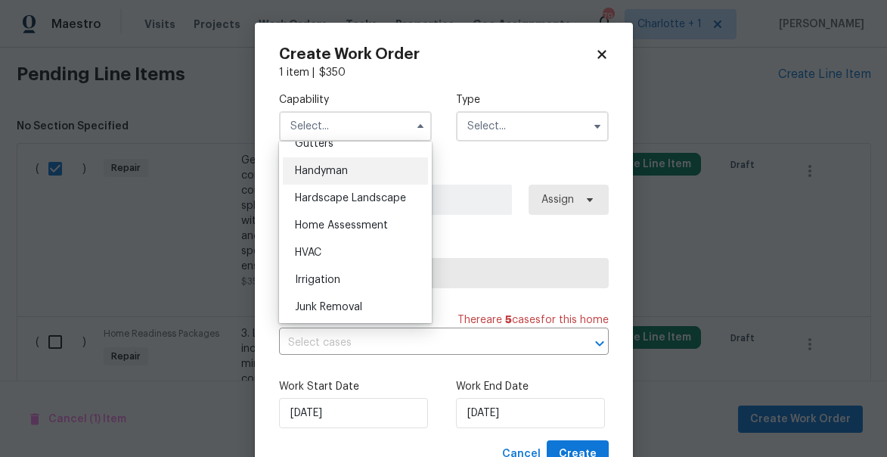
scroll to position [832, 0]
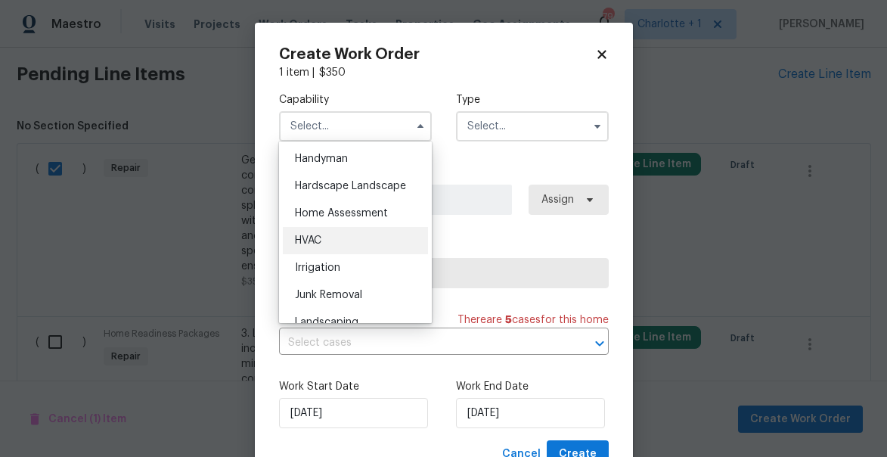
click at [324, 241] on div "HVAC" at bounding box center [355, 240] width 145 height 27
type input "HVAC"
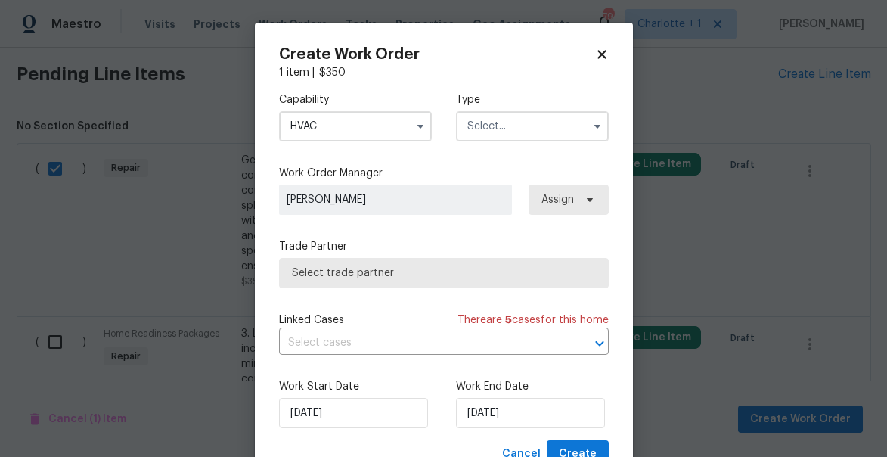
click at [480, 128] on input "text" at bounding box center [532, 126] width 153 height 30
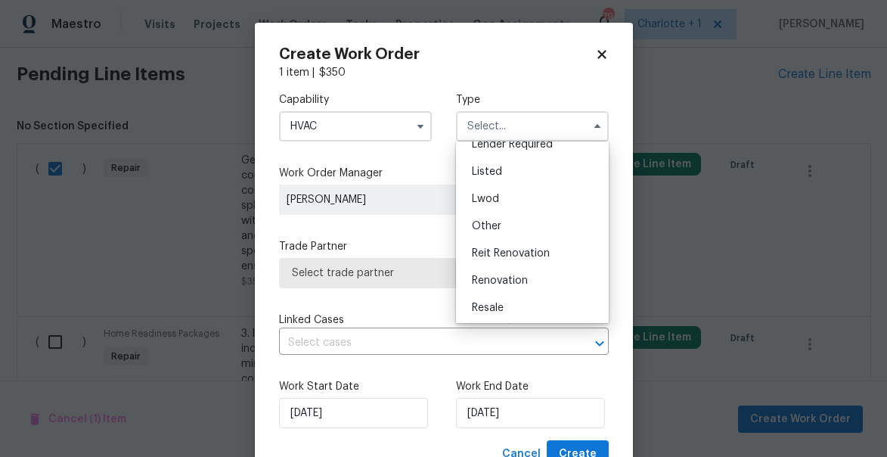
scroll to position [180, 0]
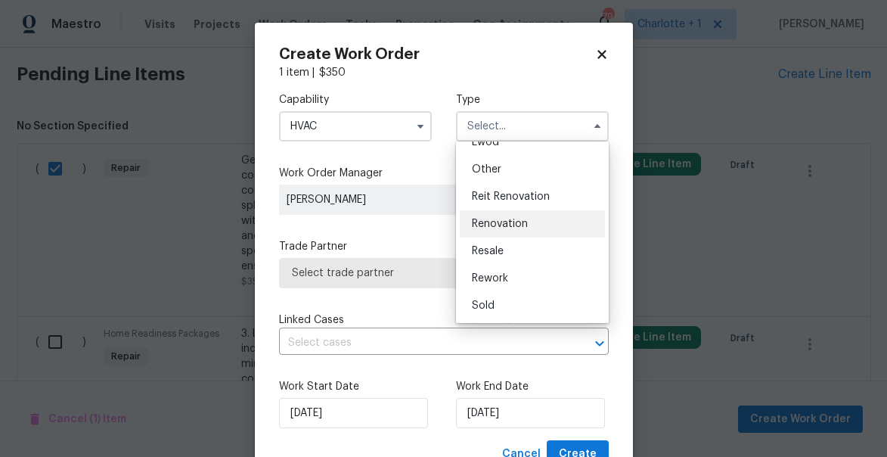
click at [496, 219] on span "Renovation" at bounding box center [500, 224] width 56 height 11
type input "Renovation"
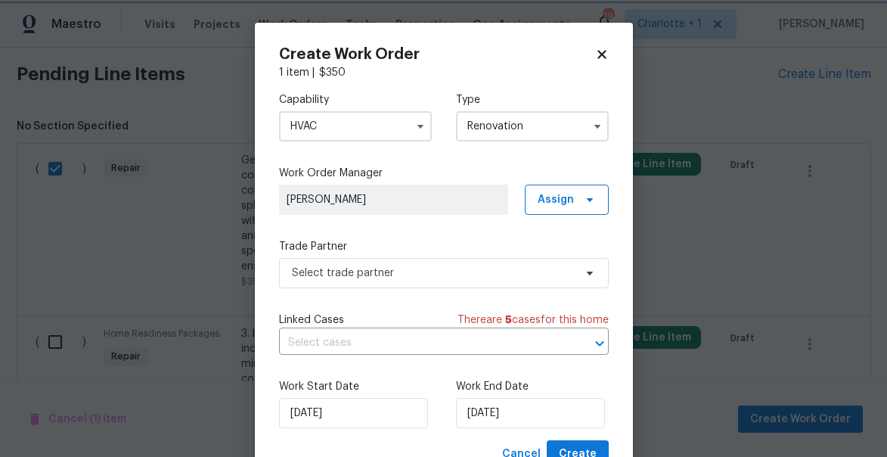
scroll to position [0, 0]
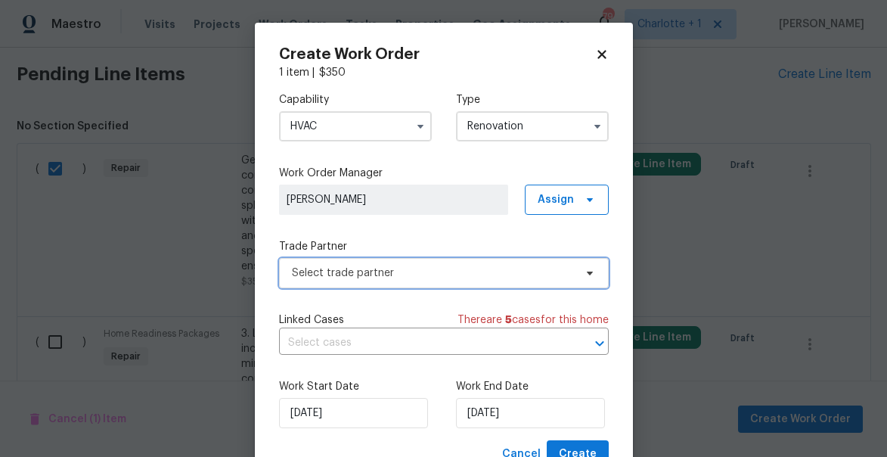
click at [330, 275] on span "Select trade partner" at bounding box center [433, 273] width 282 height 15
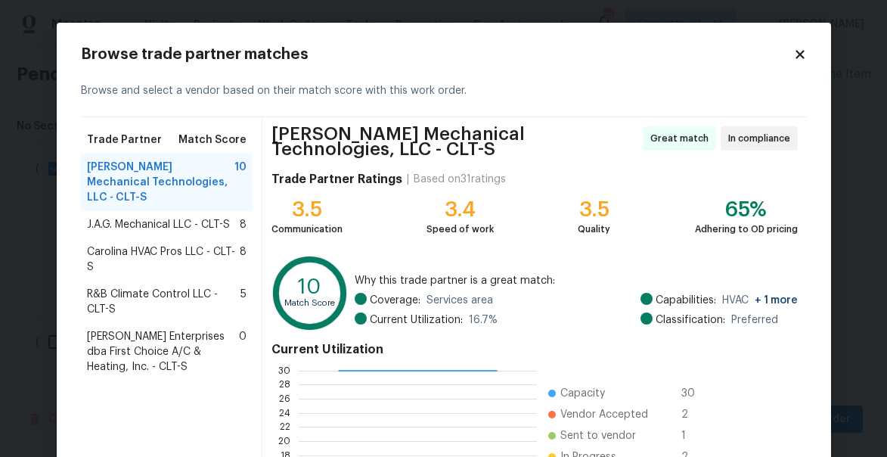
scroll to position [216, 0]
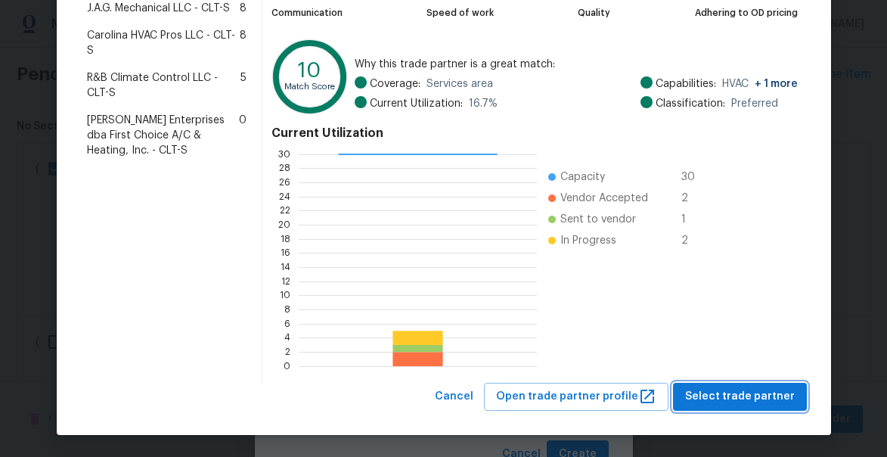
click at [773, 396] on span "Select trade partner" at bounding box center [740, 396] width 110 height 19
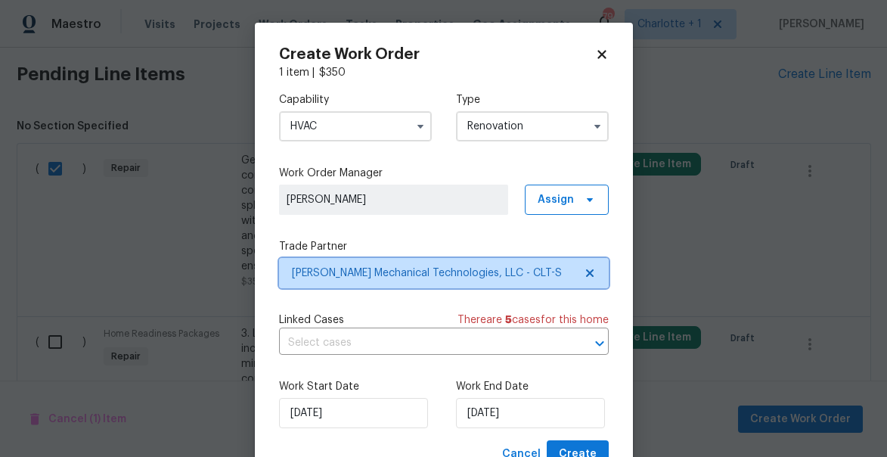
scroll to position [0, 0]
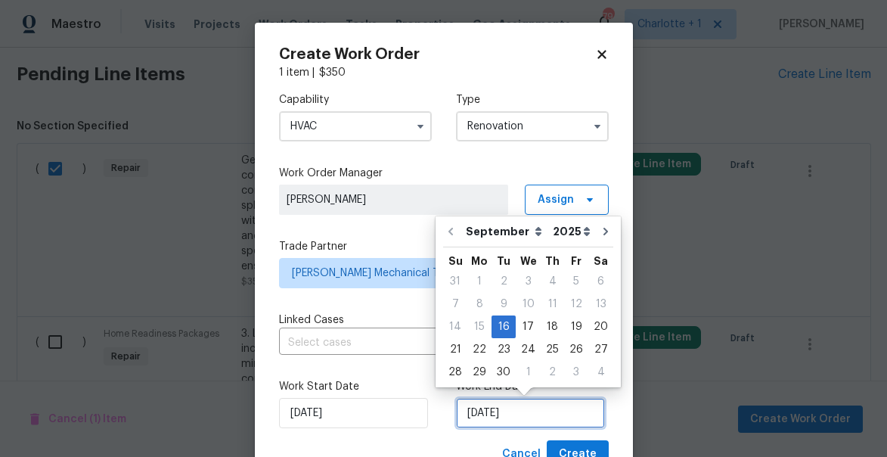
click at [555, 415] on input "9/16/2025" at bounding box center [530, 413] width 149 height 30
click at [600, 229] on icon "Go to next month" at bounding box center [606, 231] width 12 height 12
type input "10/16/2025"
select select "9"
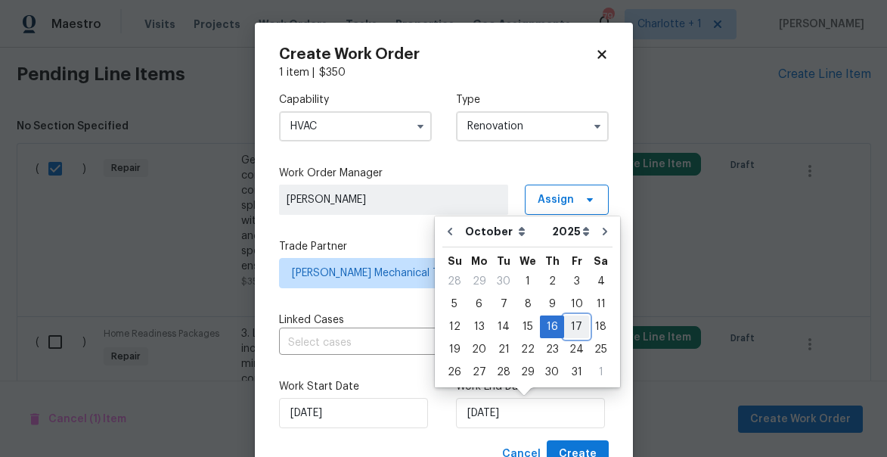
click at [575, 329] on div "17" at bounding box center [576, 326] width 25 height 21
type input "10/17/2025"
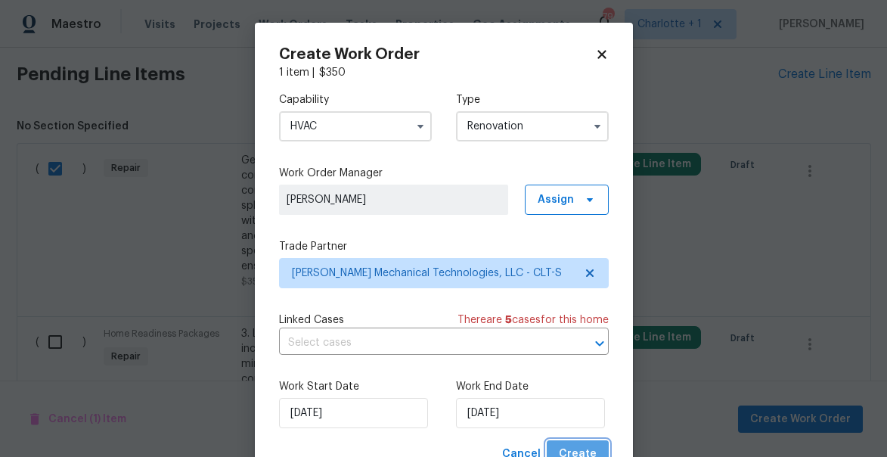
click at [592, 449] on span "Create" at bounding box center [578, 454] width 38 height 19
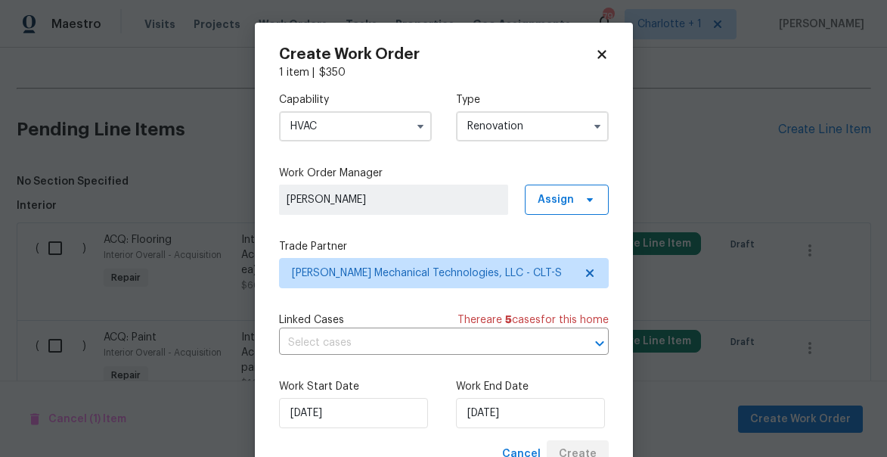
scroll to position [512, 0]
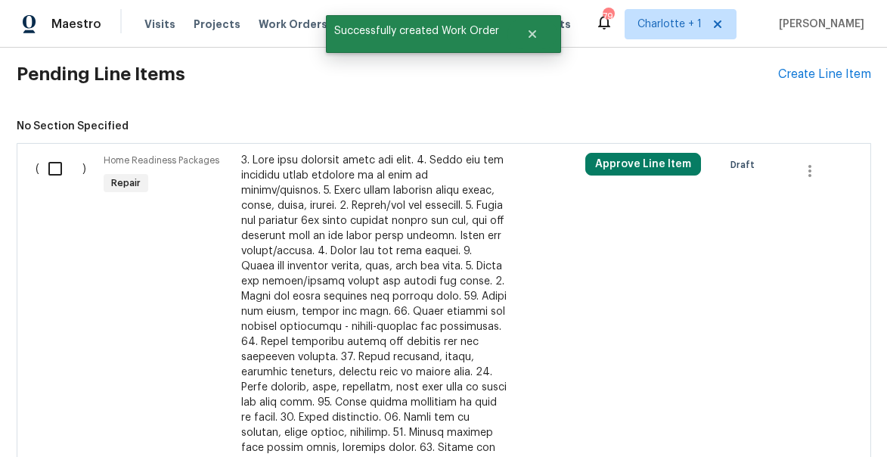
click at [54, 172] on input "checkbox" at bounding box center [60, 169] width 43 height 32
checkbox input "true"
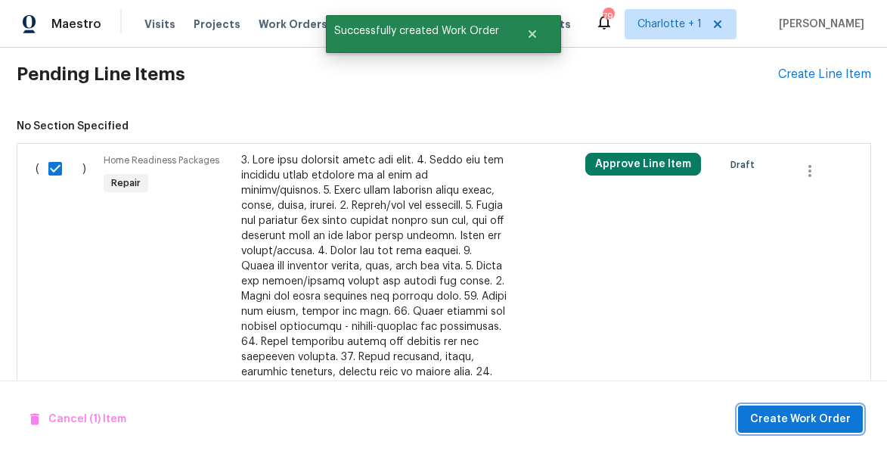
click at [808, 423] on span "Create Work Order" at bounding box center [801, 419] width 101 height 19
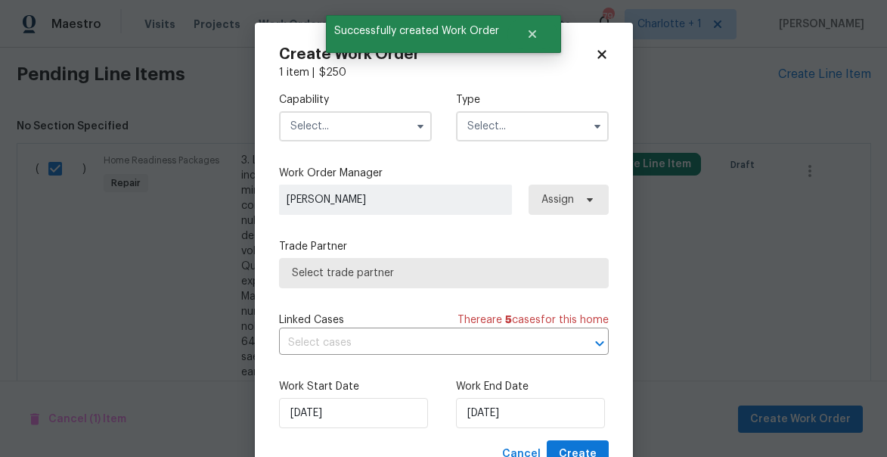
click at [323, 131] on input "text" at bounding box center [355, 126] width 153 height 30
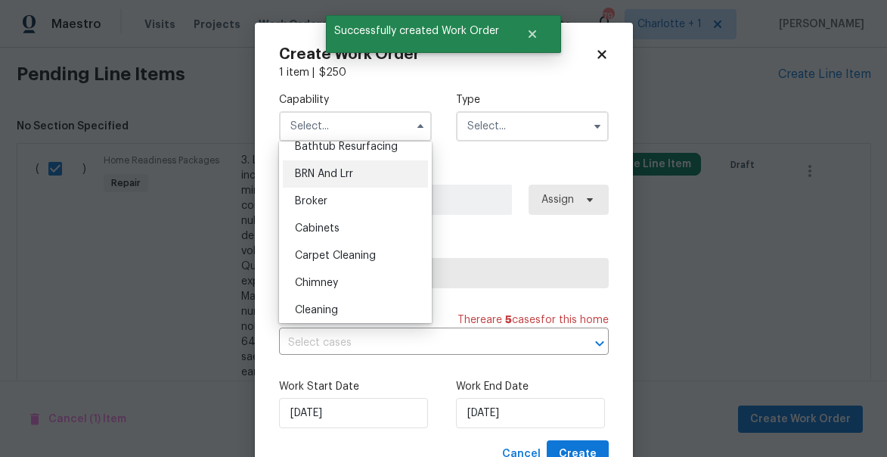
scroll to position [85, 0]
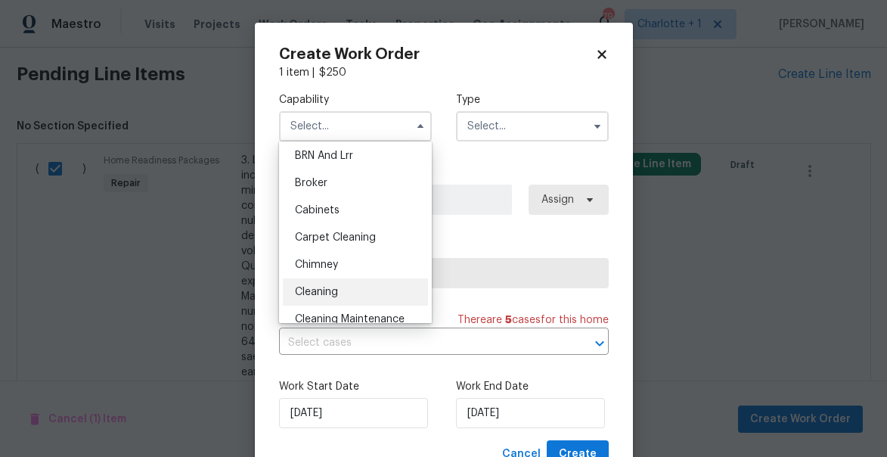
click at [317, 291] on span "Cleaning" at bounding box center [316, 292] width 43 height 11
type input "Cleaning"
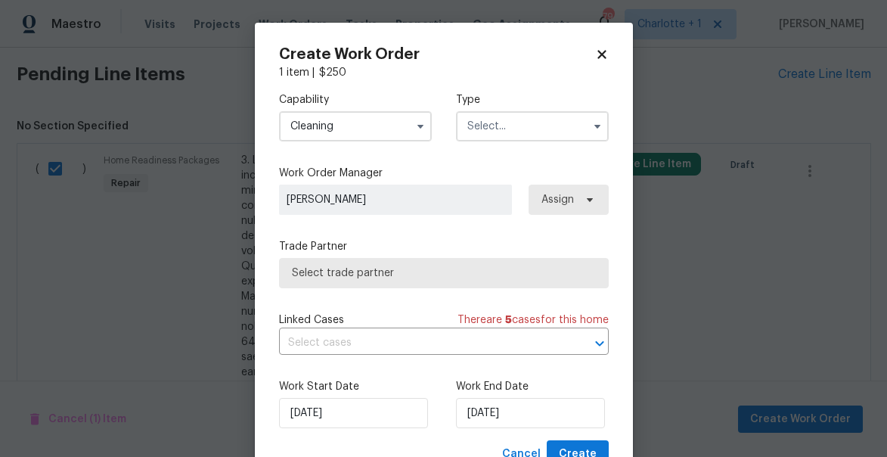
click at [511, 132] on input "text" at bounding box center [532, 126] width 153 height 30
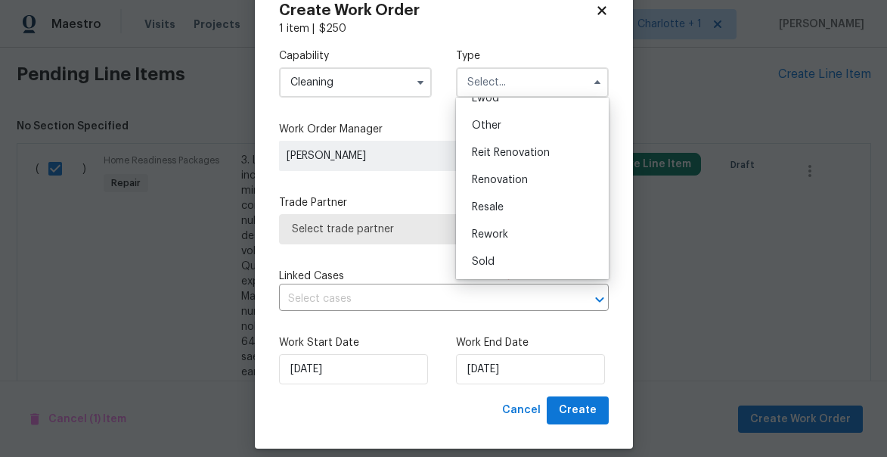
scroll to position [58, 0]
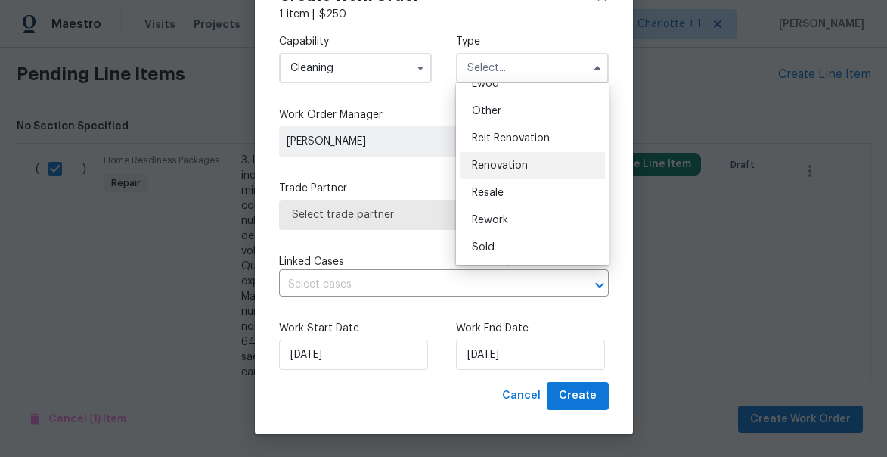
click at [502, 162] on span "Renovation" at bounding box center [500, 165] width 56 height 11
type input "Renovation"
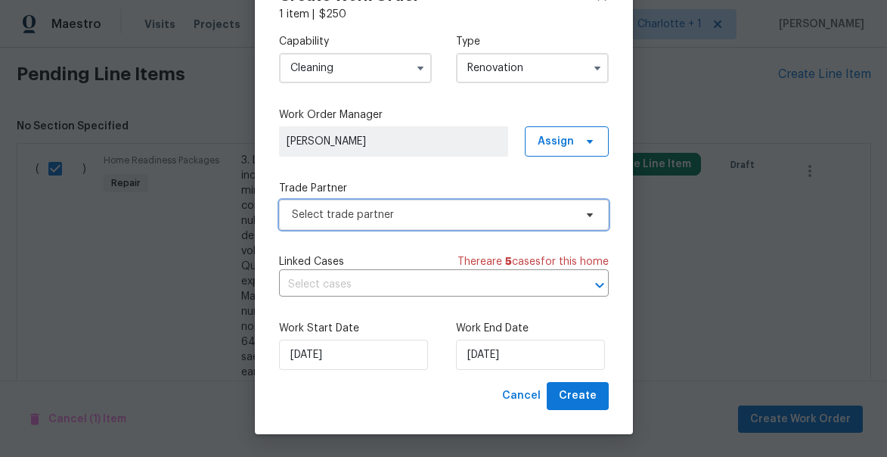
click at [362, 221] on span "Select trade partner" at bounding box center [433, 214] width 282 height 15
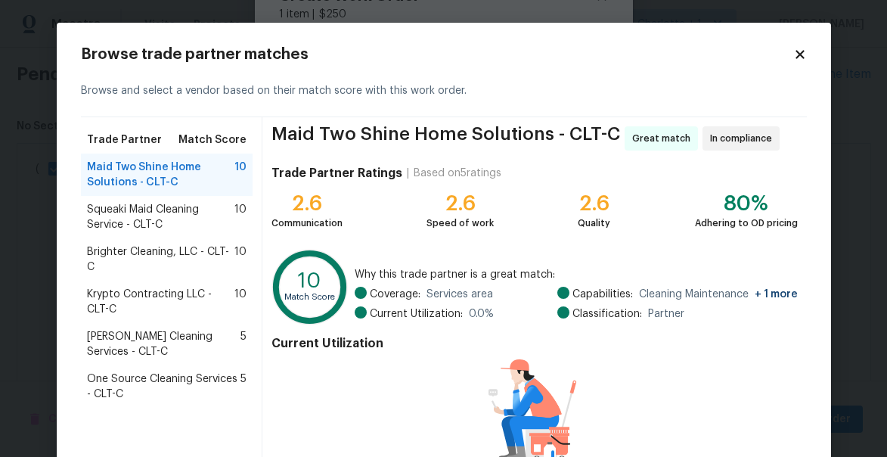
click at [134, 210] on span "Squeaki Maid Cleaning Service - CLT-C" at bounding box center [161, 217] width 148 height 30
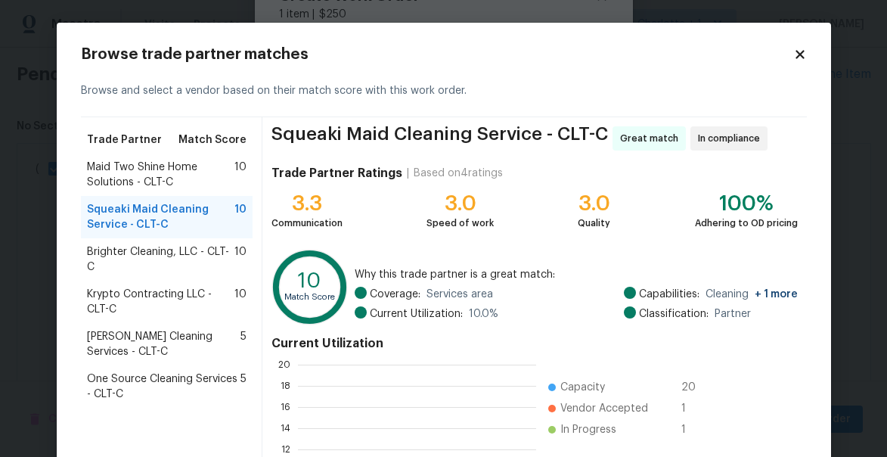
scroll to position [212, 238]
click at [135, 253] on span "Brighter Cleaning, LLC - CLT-C" at bounding box center [161, 259] width 148 height 30
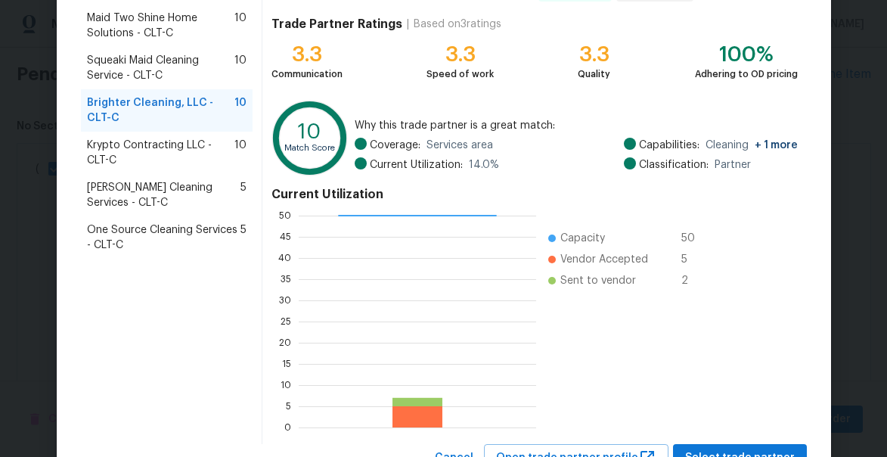
scroll to position [152, 0]
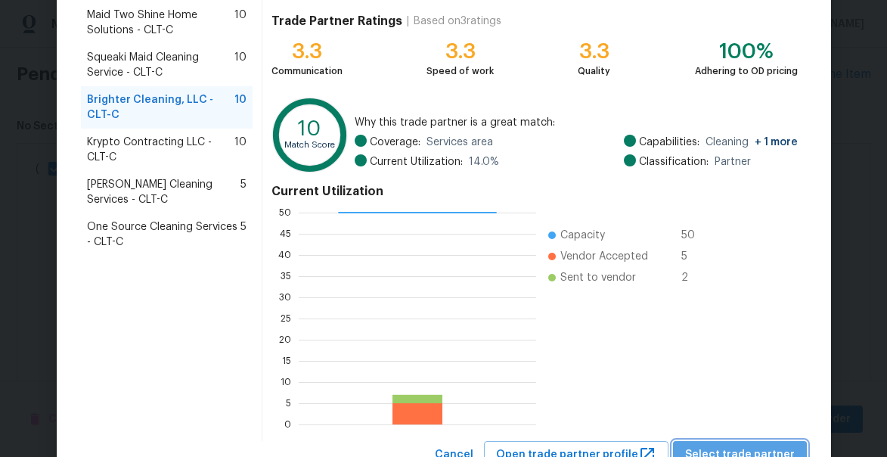
click at [757, 453] on span "Select trade partner" at bounding box center [740, 455] width 110 height 19
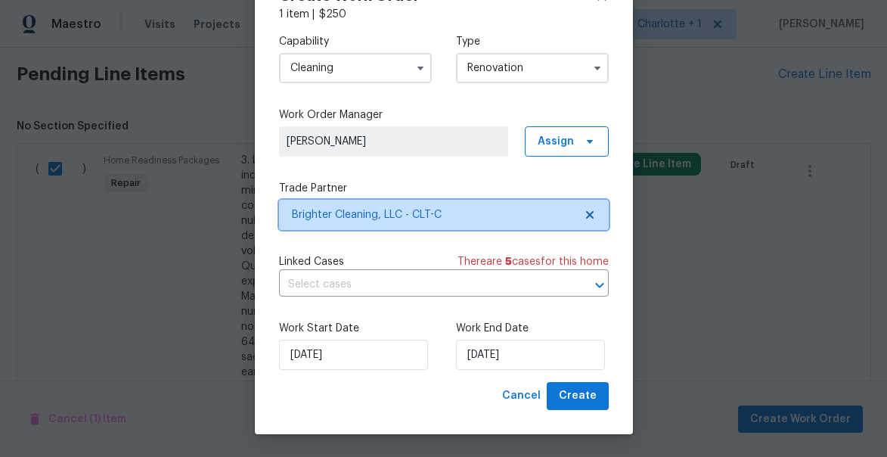
scroll to position [0, 0]
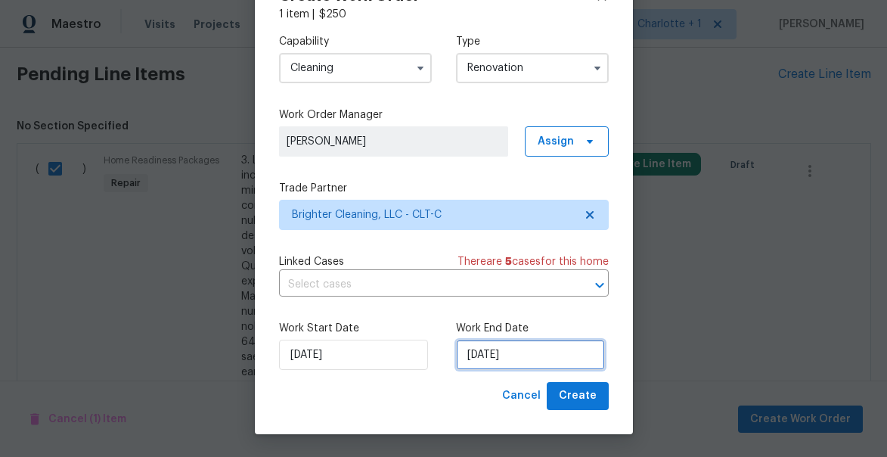
click at [513, 356] on input "9/16/2025" at bounding box center [530, 355] width 149 height 30
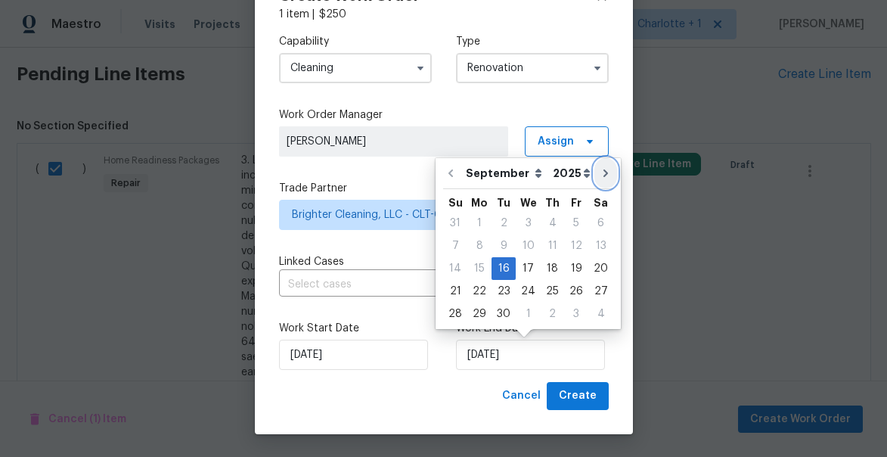
click at [602, 180] on button "Go to next month" at bounding box center [606, 173] width 23 height 30
type input "10/16/2025"
select select "9"
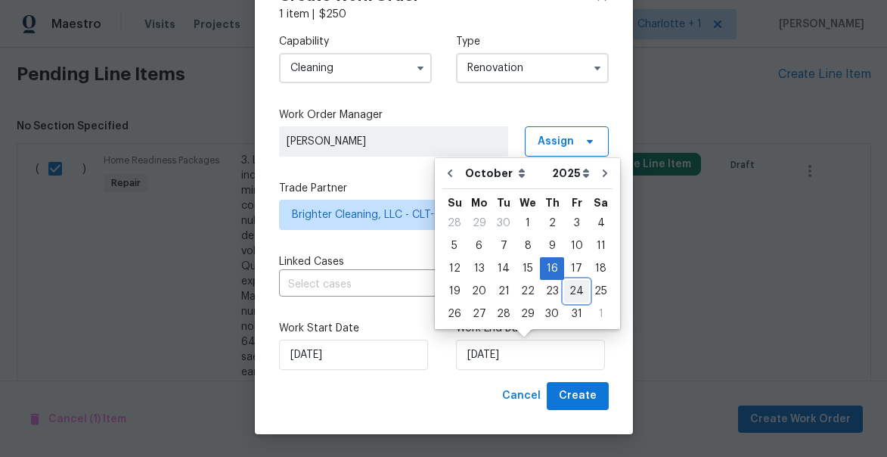
click at [575, 288] on div "24" at bounding box center [576, 291] width 25 height 21
type input "10/24/2025"
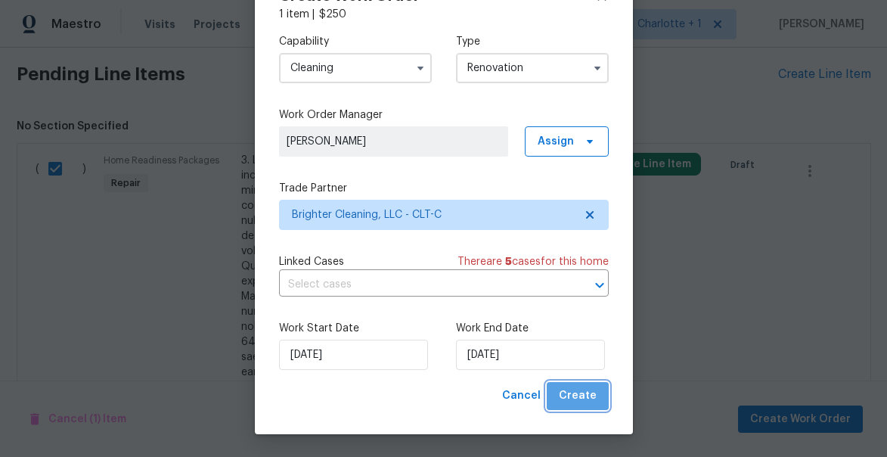
click at [587, 393] on span "Create" at bounding box center [578, 396] width 38 height 19
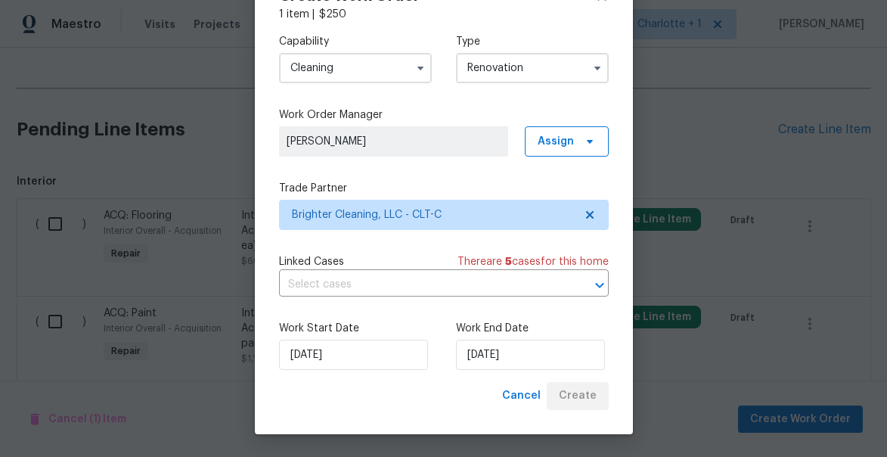
scroll to position [567, 0]
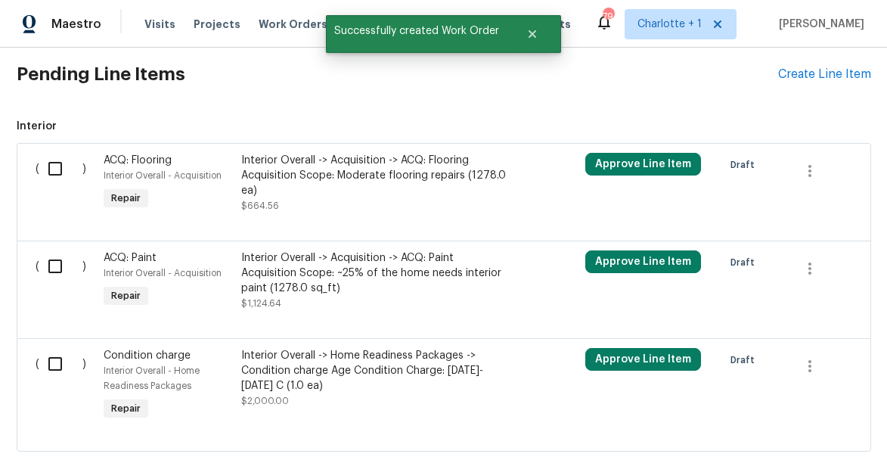
click at [56, 166] on input "checkbox" at bounding box center [60, 169] width 43 height 32
checkbox input "true"
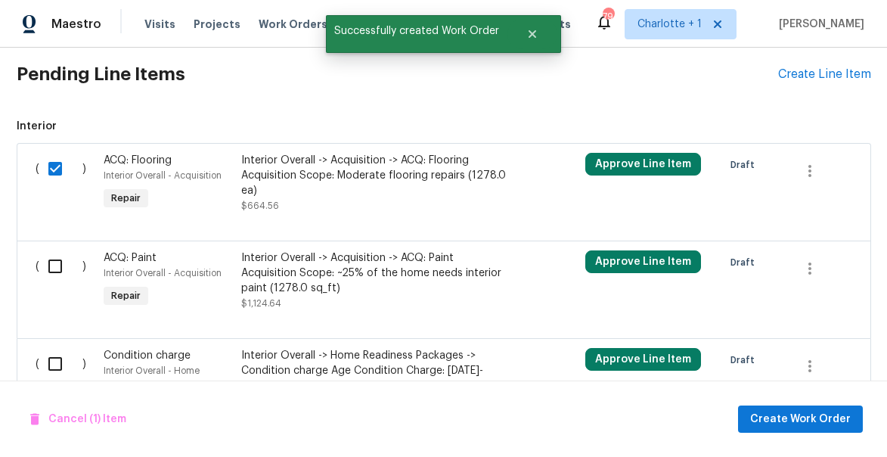
click at [57, 265] on input "checkbox" at bounding box center [60, 266] width 43 height 32
checkbox input "true"
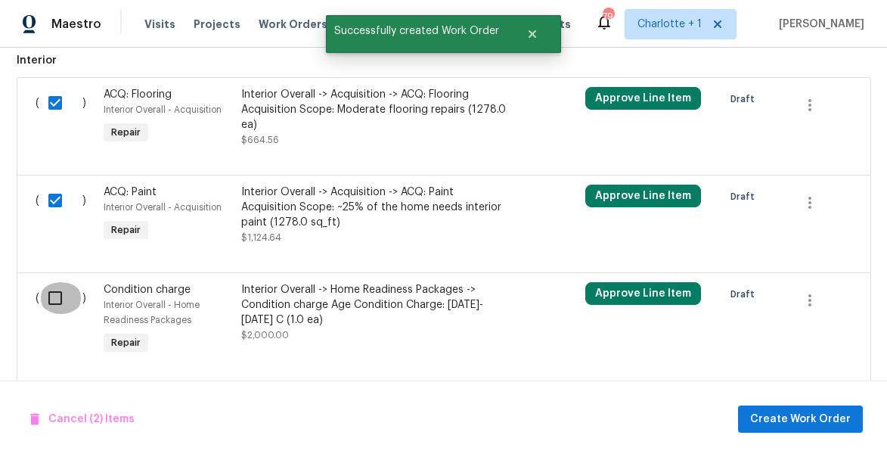
click at [56, 305] on input "checkbox" at bounding box center [60, 298] width 43 height 32
checkbox input "true"
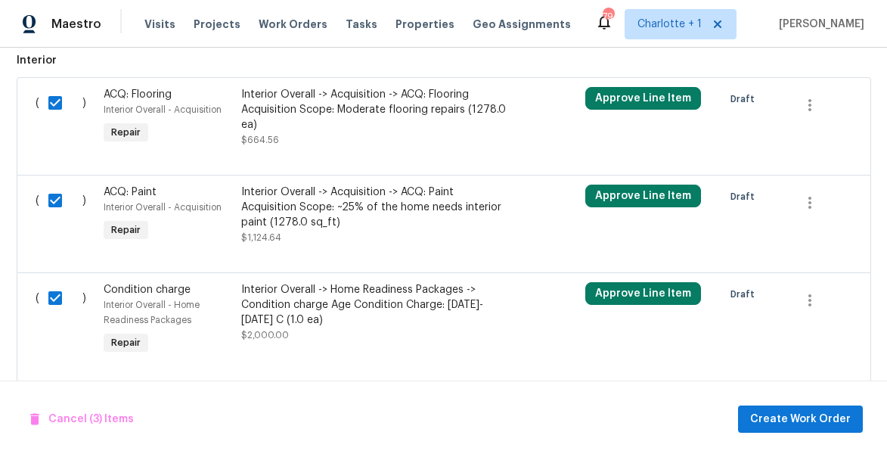
scroll to position [667, 0]
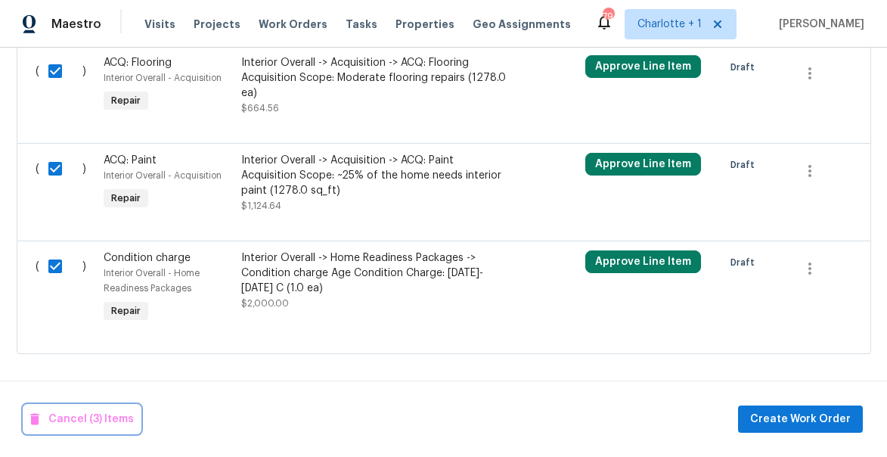
click at [100, 415] on span "Cancel (3) Items" at bounding box center [82, 419] width 104 height 19
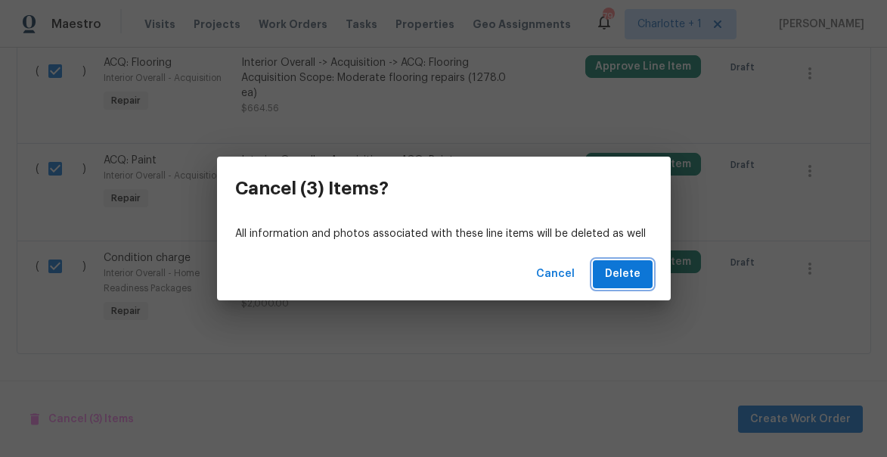
click at [632, 269] on span "Delete" at bounding box center [623, 274] width 36 height 19
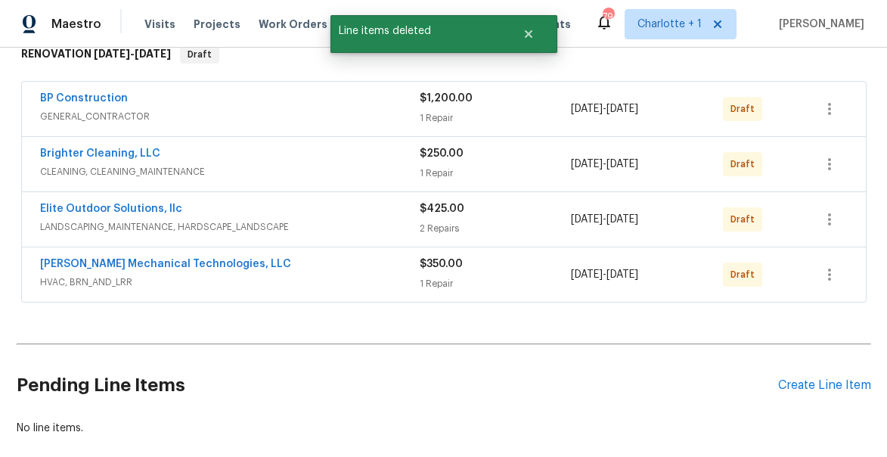
scroll to position [189, 0]
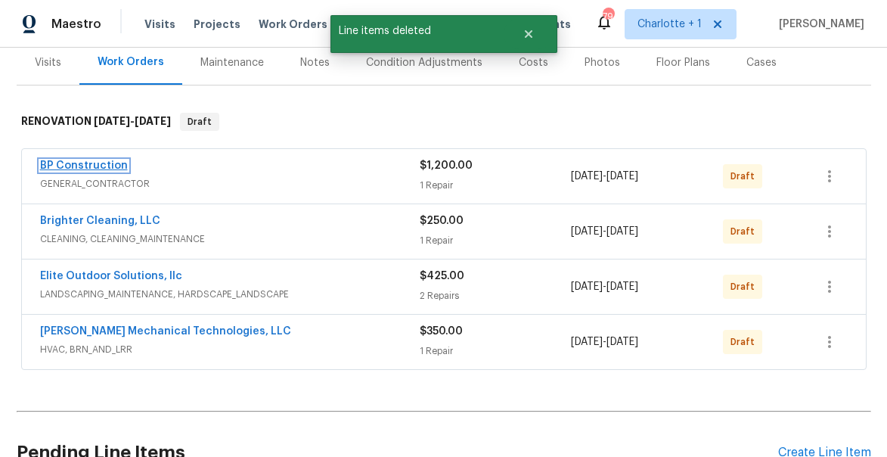
click at [84, 168] on link "BP Construction" at bounding box center [84, 165] width 88 height 11
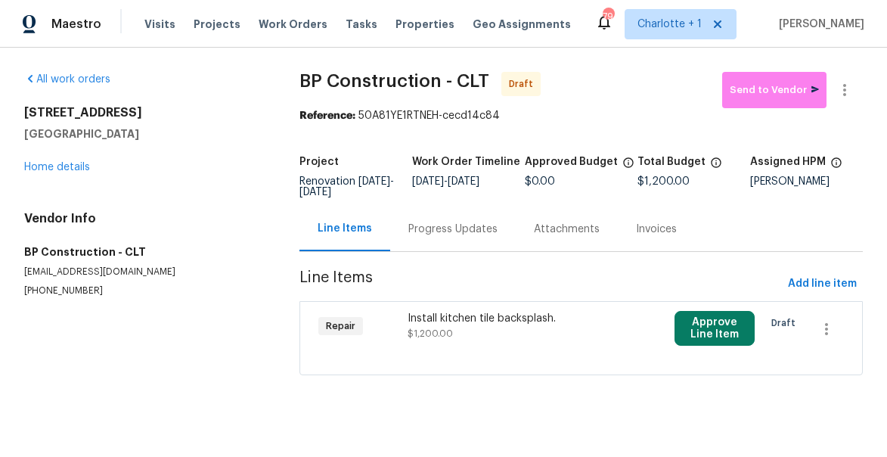
click at [455, 318] on div "Install kitchen tile backsplash." at bounding box center [515, 318] width 214 height 15
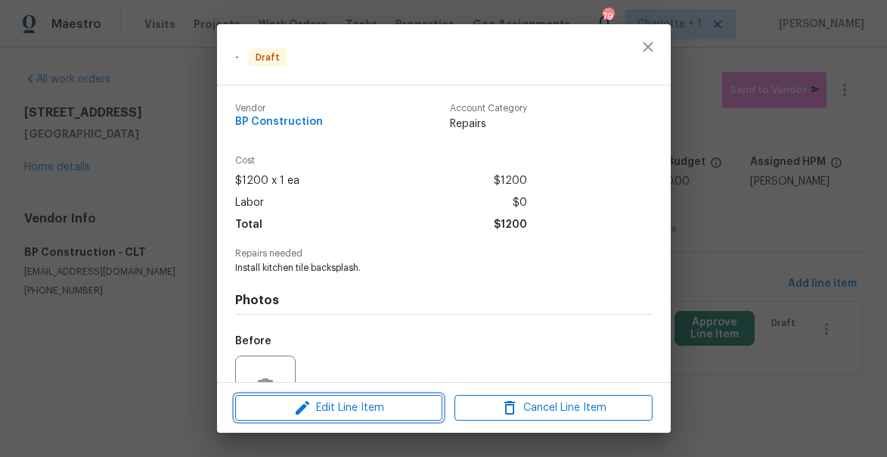
click at [342, 399] on span "Edit Line Item" at bounding box center [339, 408] width 198 height 19
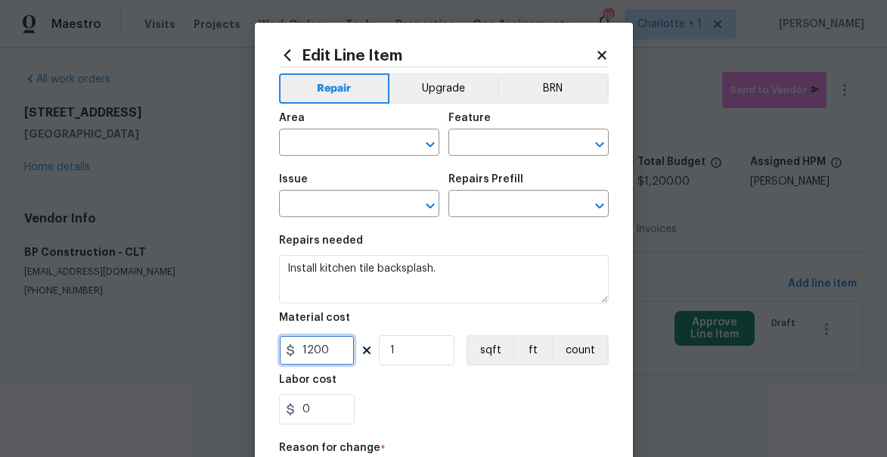
click at [336, 347] on input "1200" at bounding box center [317, 350] width 76 height 30
type input "1"
click at [359, 141] on input "text" at bounding box center [338, 143] width 118 height 23
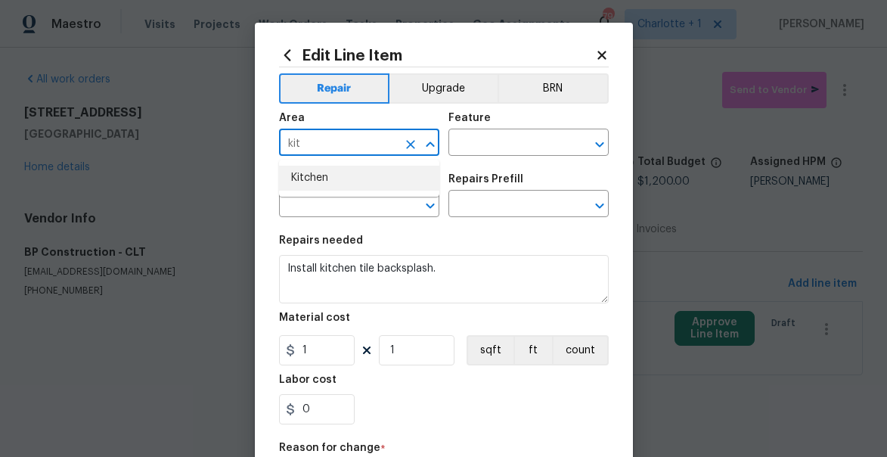
click at [323, 176] on li "Kitchen" at bounding box center [359, 178] width 160 height 25
type input "Kitchen"
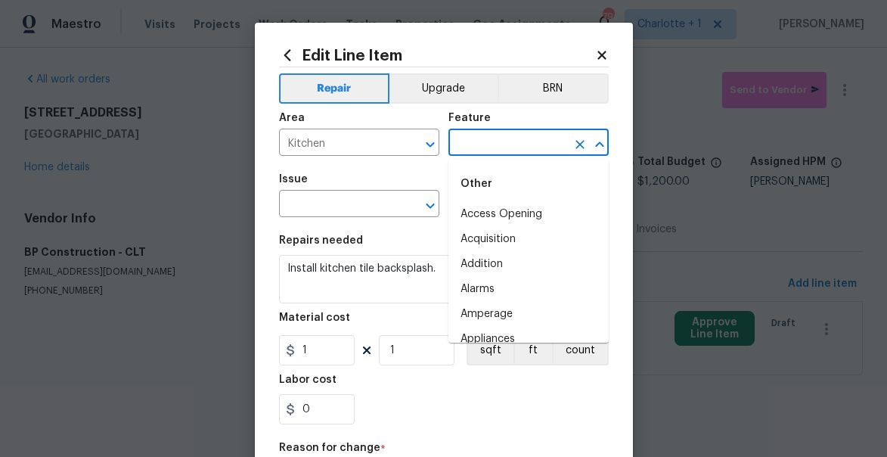
click at [490, 139] on input "text" at bounding box center [508, 143] width 118 height 23
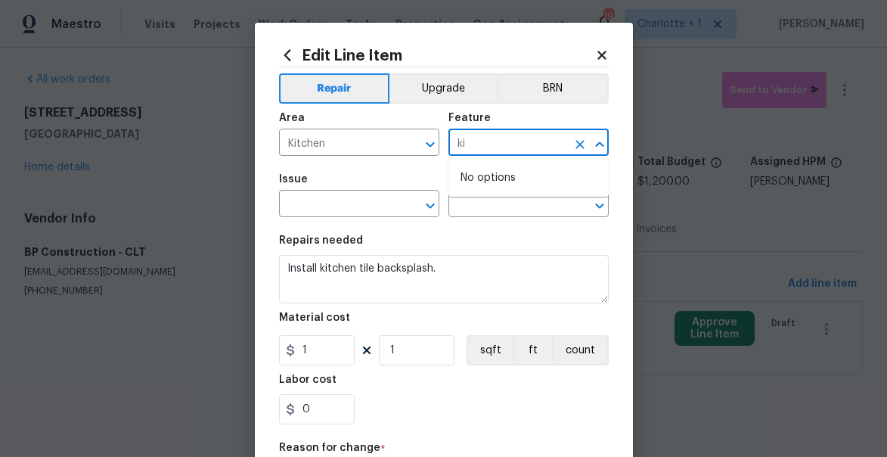
type input "k"
click at [509, 216] on li "Walls and Ceiling" at bounding box center [529, 214] width 160 height 25
type input "Walls and Ceiling"
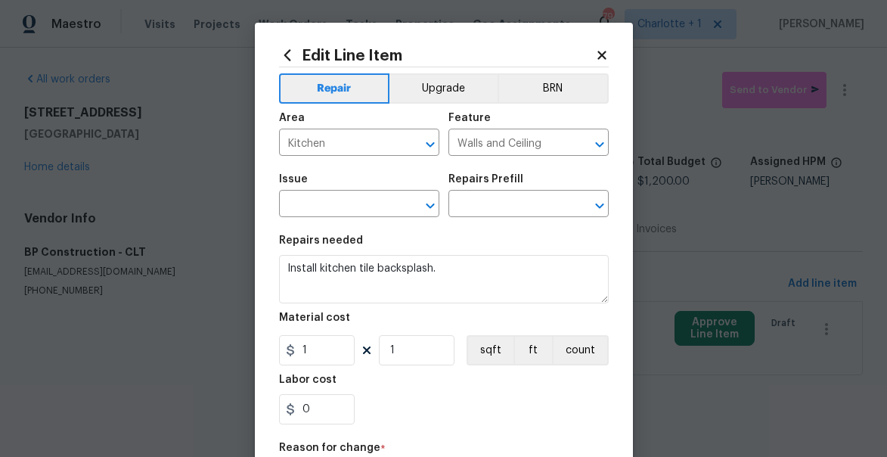
click at [349, 218] on span "Issue ​" at bounding box center [359, 195] width 160 height 61
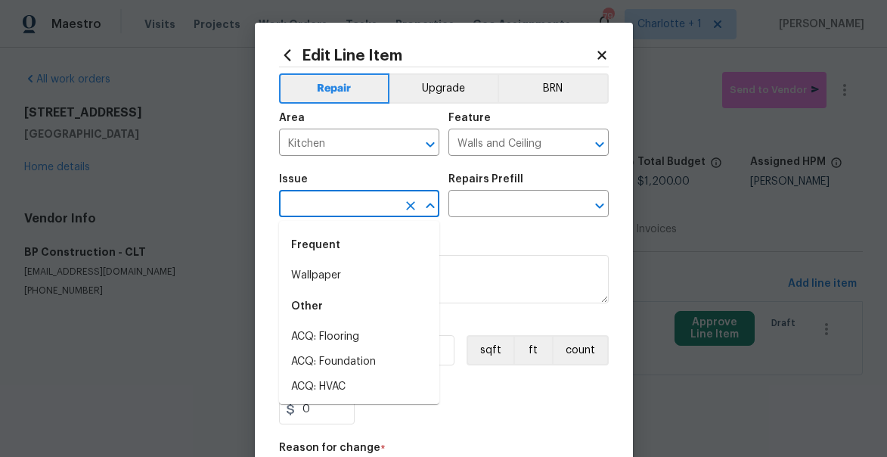
click at [341, 209] on input "text" at bounding box center [338, 205] width 118 height 23
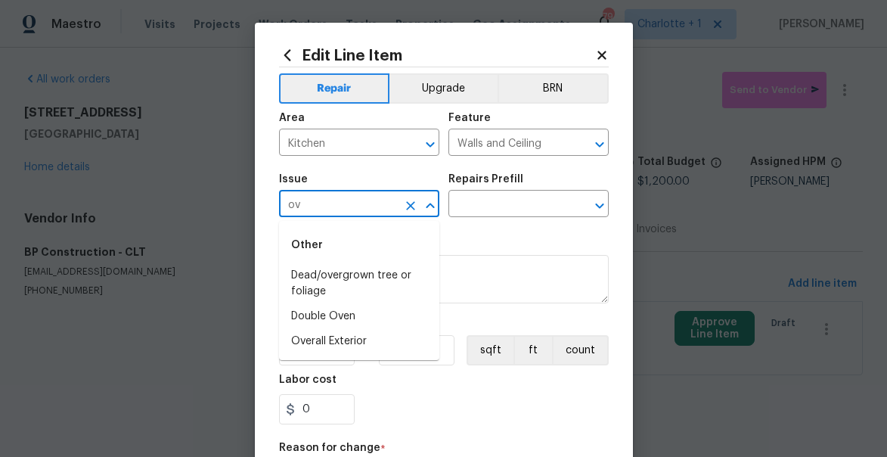
type input "o"
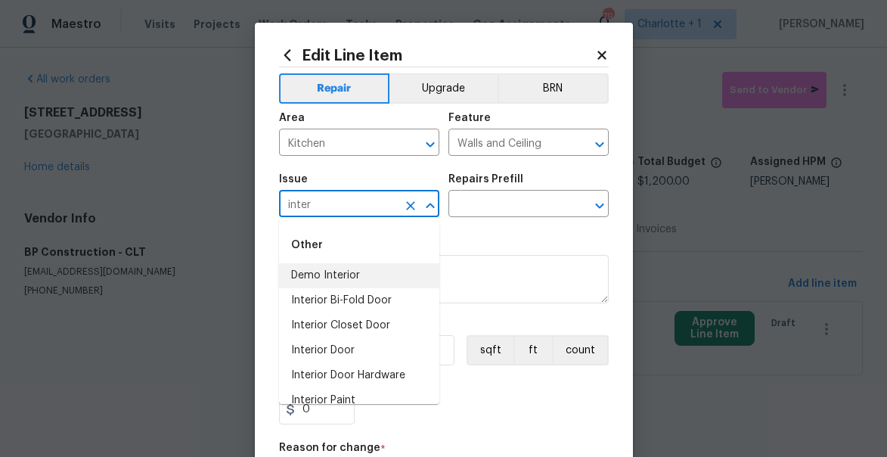
click at [362, 278] on li "Demo Interior" at bounding box center [359, 275] width 160 height 25
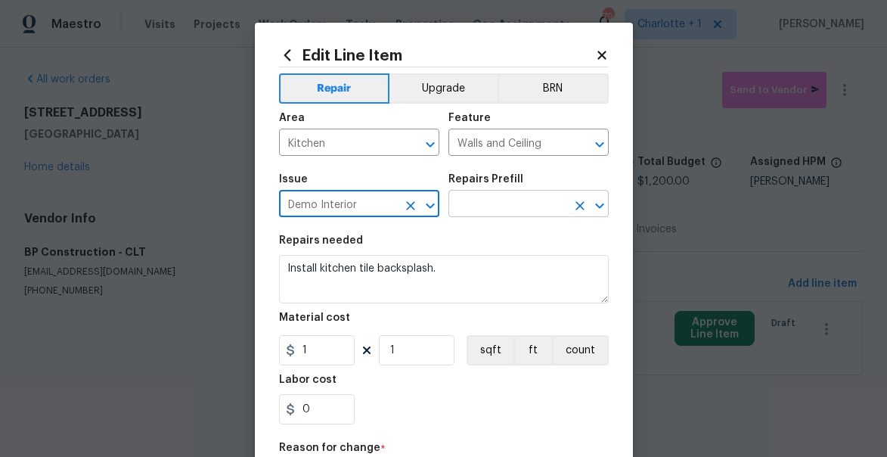
type input "Demo Interior"
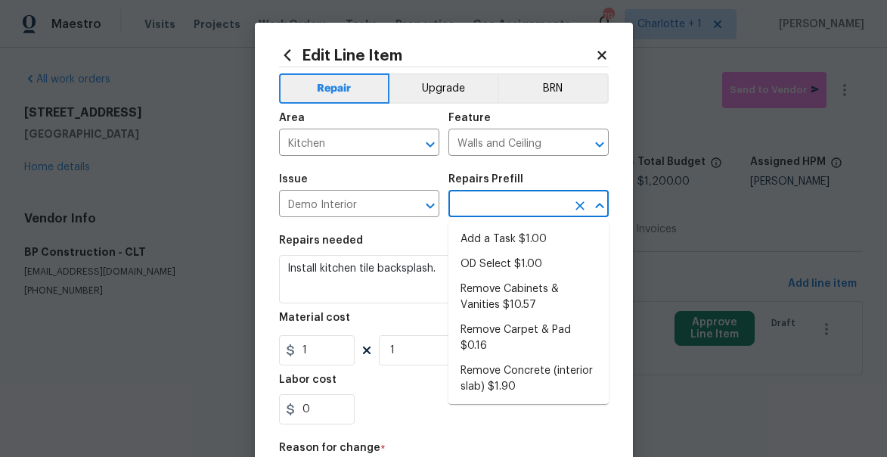
click at [505, 213] on input "text" at bounding box center [508, 205] width 118 height 23
click at [486, 235] on li "Add a Task $1.00" at bounding box center [529, 239] width 160 height 25
type input "Demolition"
type textarea "HPM to detail"
type input "Add a Task $1.00"
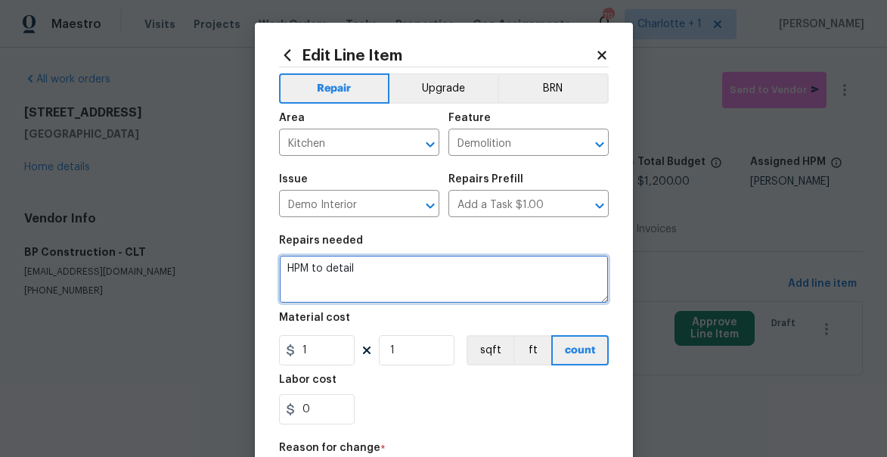
click at [365, 266] on textarea "HPM to detail" at bounding box center [444, 279] width 330 height 48
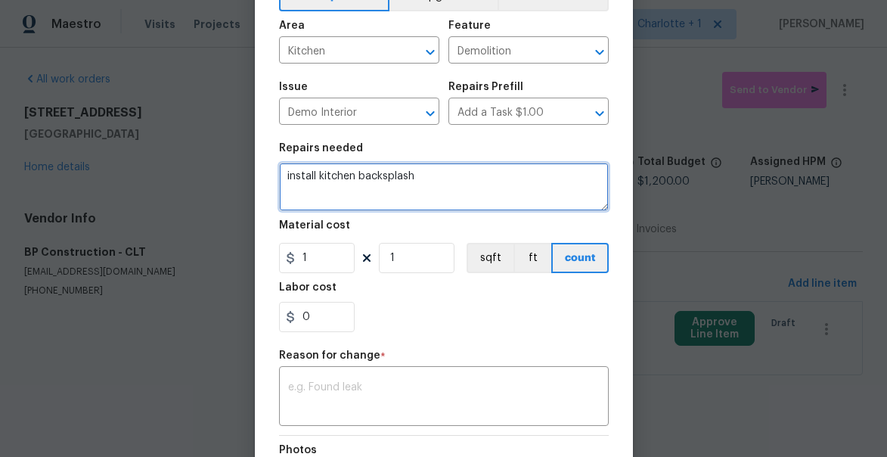
scroll to position [104, 0]
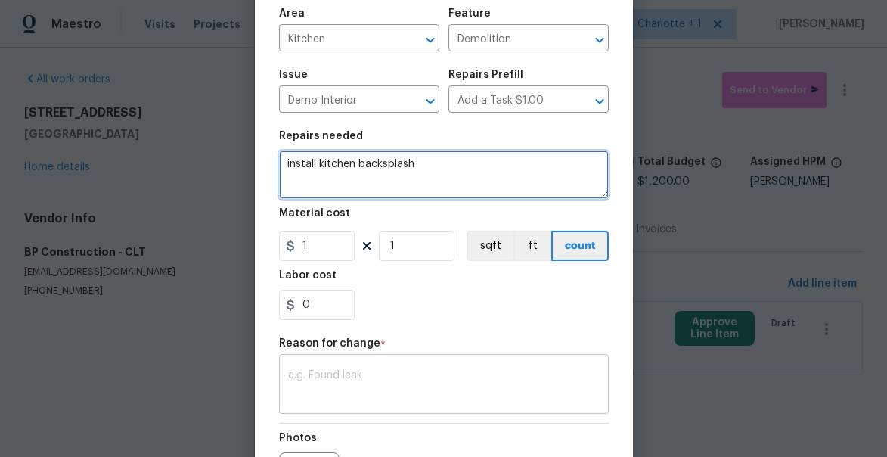
type textarea "install kitchen backsplash"
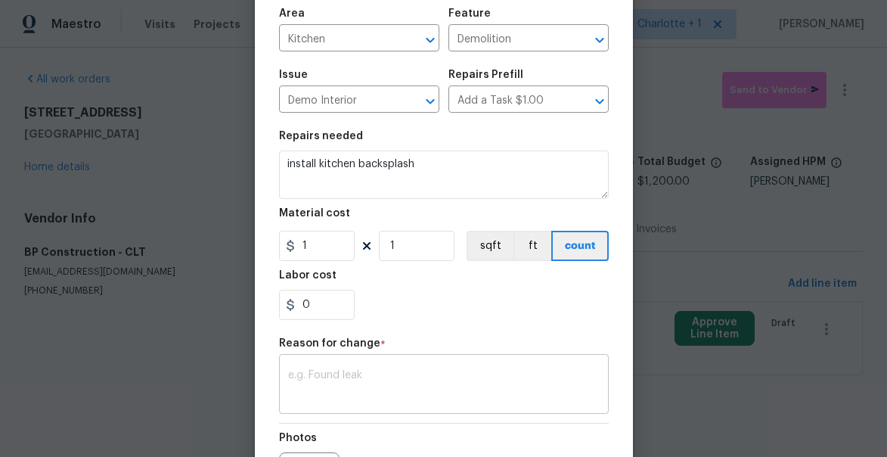
click at [413, 376] on textarea at bounding box center [444, 386] width 312 height 32
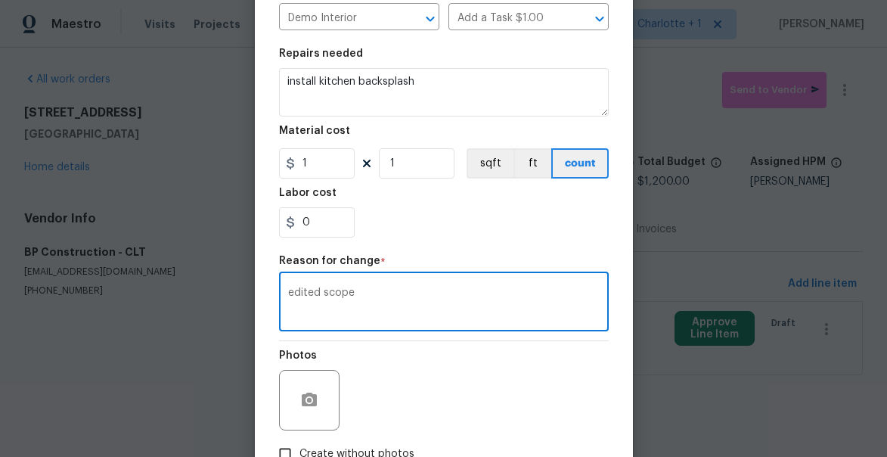
scroll to position [289, 0]
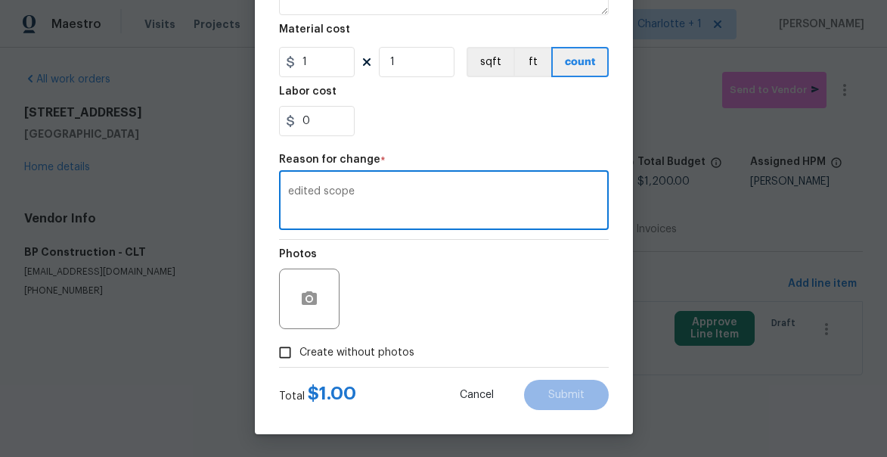
type textarea "edited scope"
click at [291, 347] on input "Create without photos" at bounding box center [285, 352] width 29 height 29
checkbox input "true"
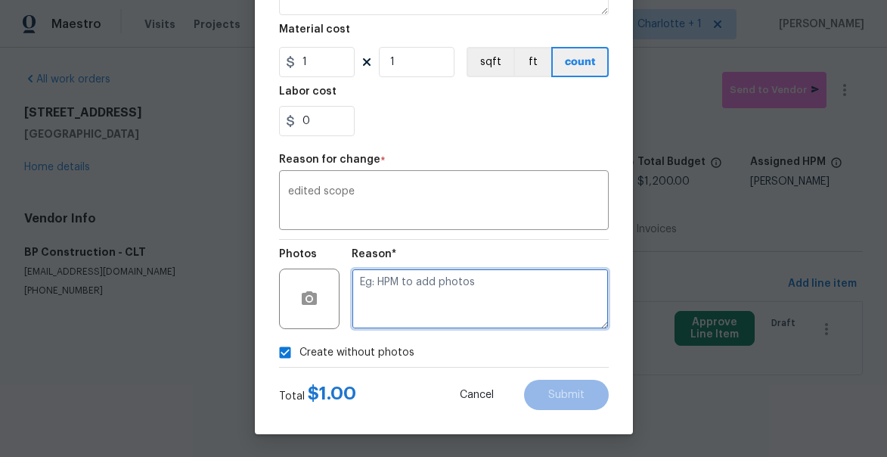
click at [428, 294] on textarea at bounding box center [480, 299] width 257 height 61
type textarea "will add"
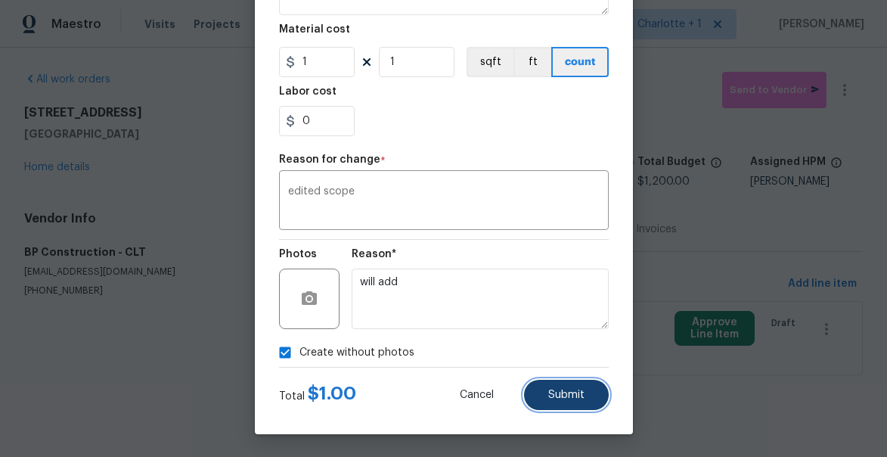
click at [552, 393] on span "Submit" at bounding box center [567, 395] width 36 height 11
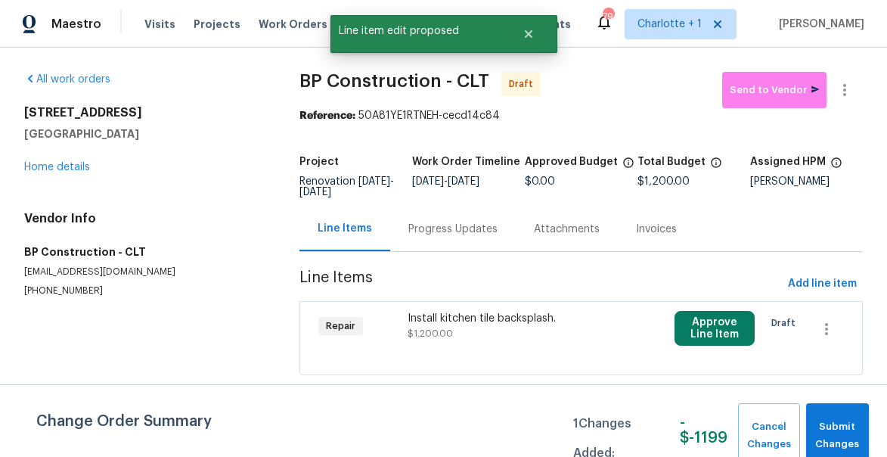
scroll to position [0, 0]
click at [841, 433] on span "Submit Changes" at bounding box center [838, 435] width 48 height 35
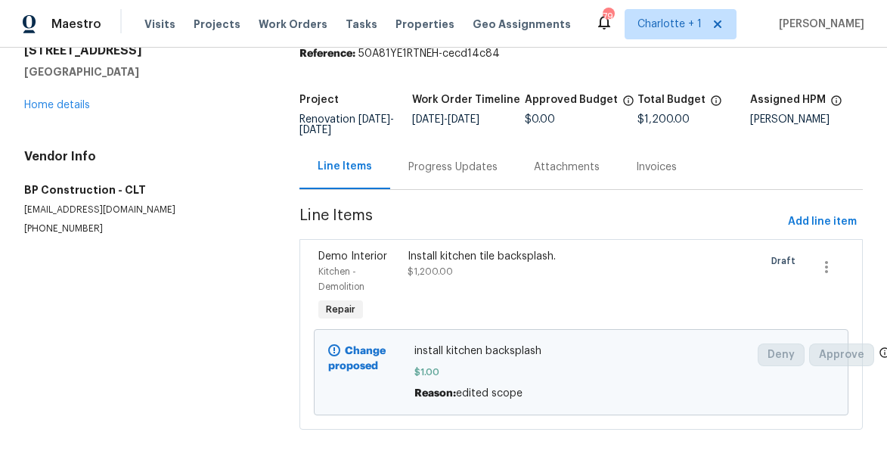
scroll to position [78, 0]
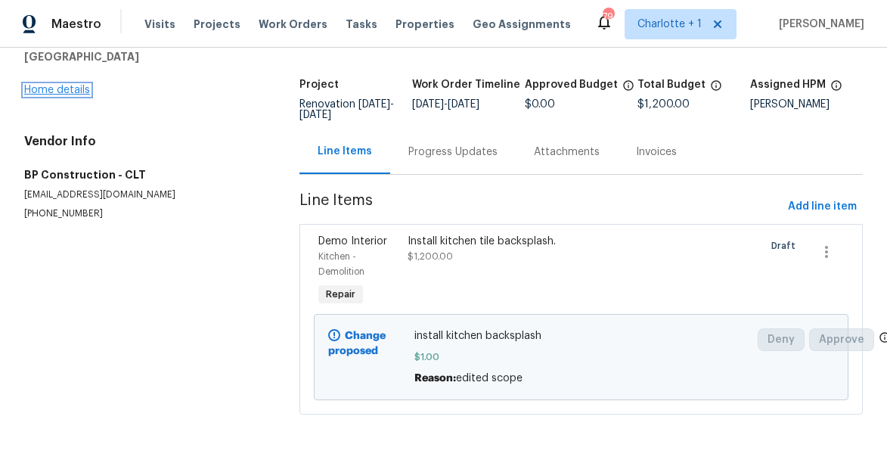
click at [61, 88] on link "Home details" at bounding box center [57, 90] width 66 height 11
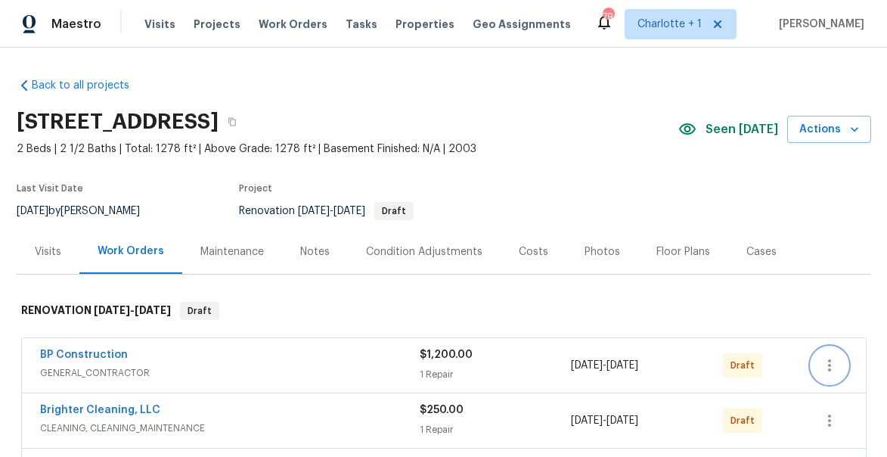
click at [838, 368] on icon "button" at bounding box center [830, 365] width 18 height 18
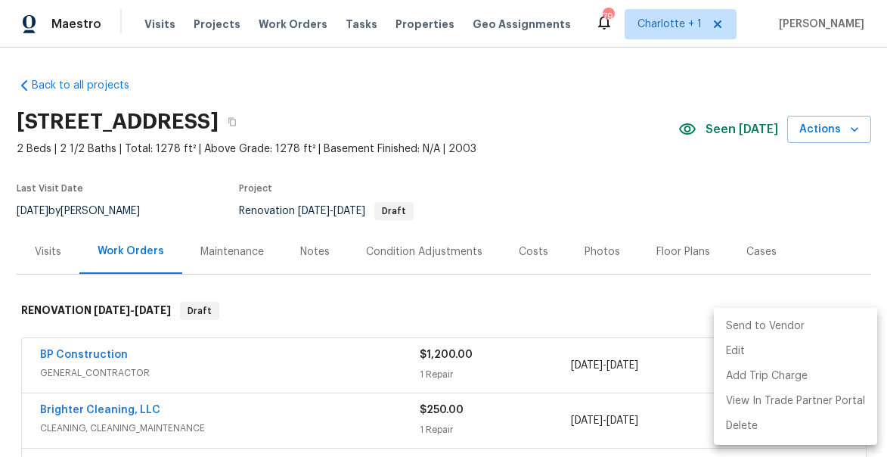
click at [779, 324] on li "Send to Vendor" at bounding box center [795, 326] width 163 height 25
click at [810, 181] on div at bounding box center [443, 228] width 887 height 457
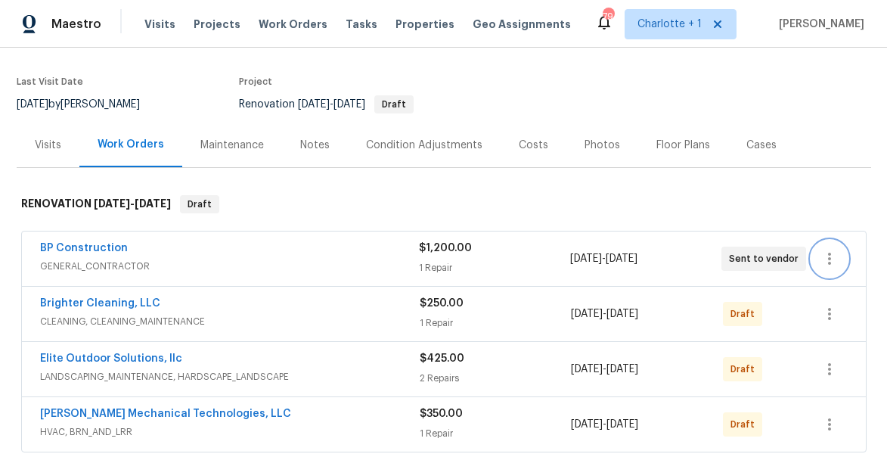
scroll to position [134, 0]
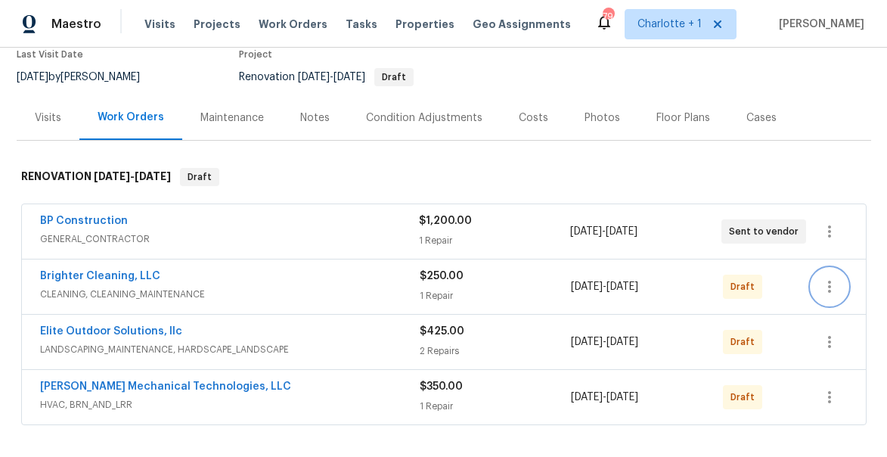
click at [832, 284] on icon "button" at bounding box center [830, 287] width 18 height 18
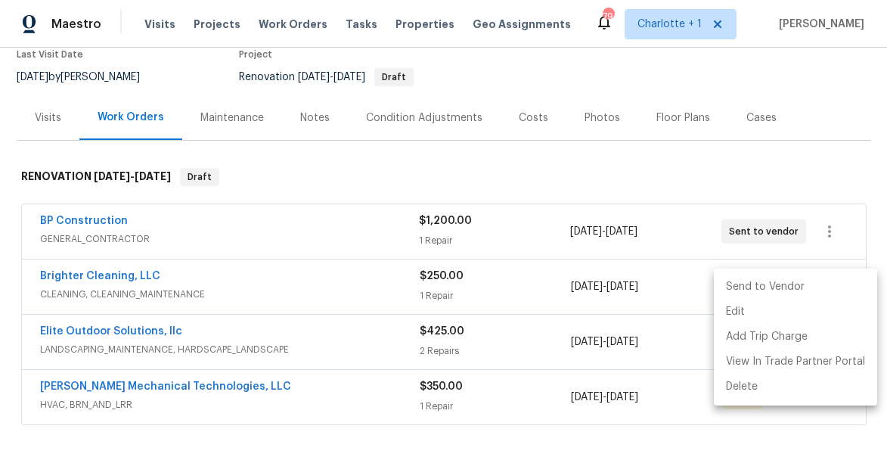
click at [787, 288] on li "Send to Vendor" at bounding box center [795, 287] width 163 height 25
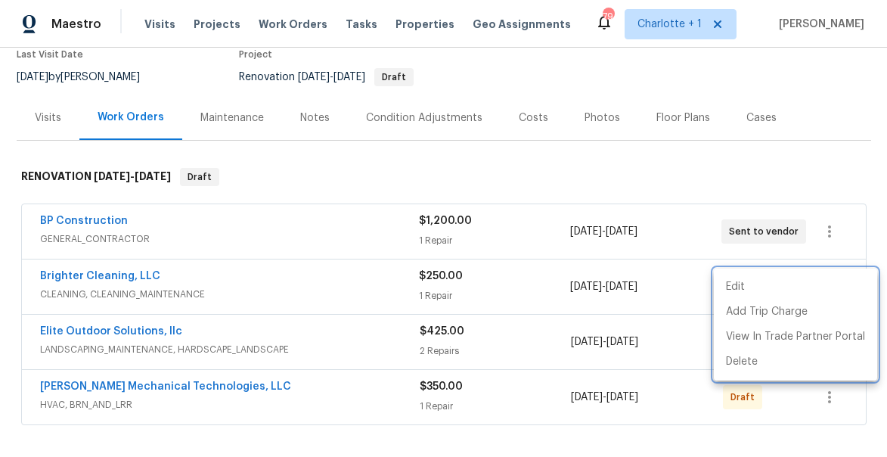
click at [832, 144] on div at bounding box center [443, 228] width 887 height 457
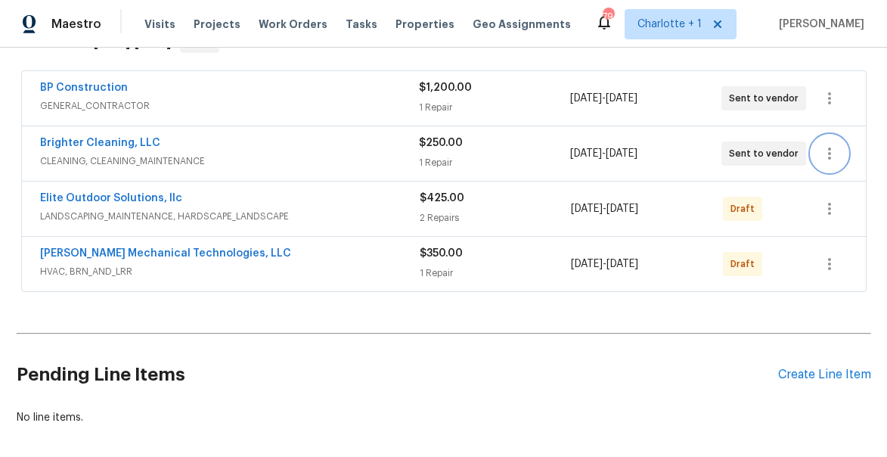
scroll to position [268, 0]
click at [827, 212] on icon "button" at bounding box center [830, 208] width 18 height 18
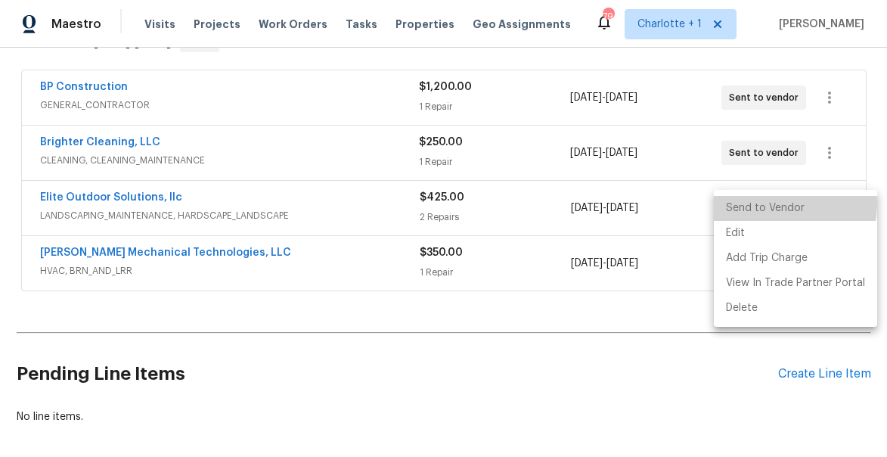
click at [757, 203] on li "Send to Vendor" at bounding box center [795, 208] width 163 height 25
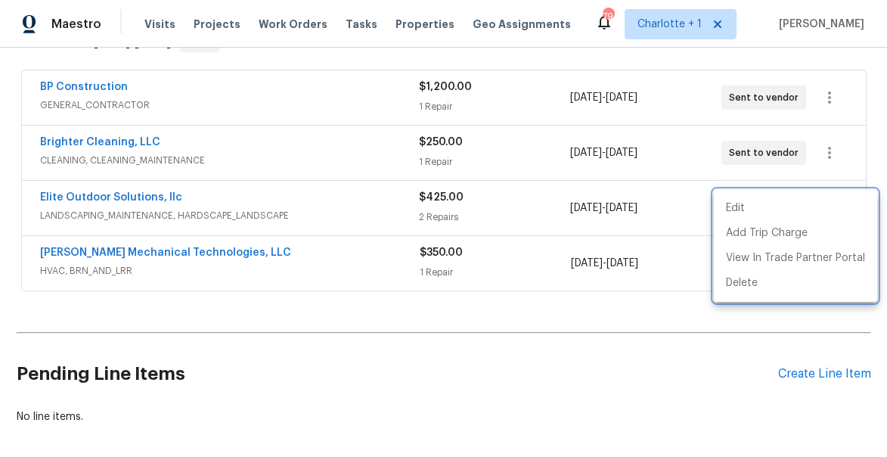
click at [800, 342] on div at bounding box center [443, 228] width 887 height 457
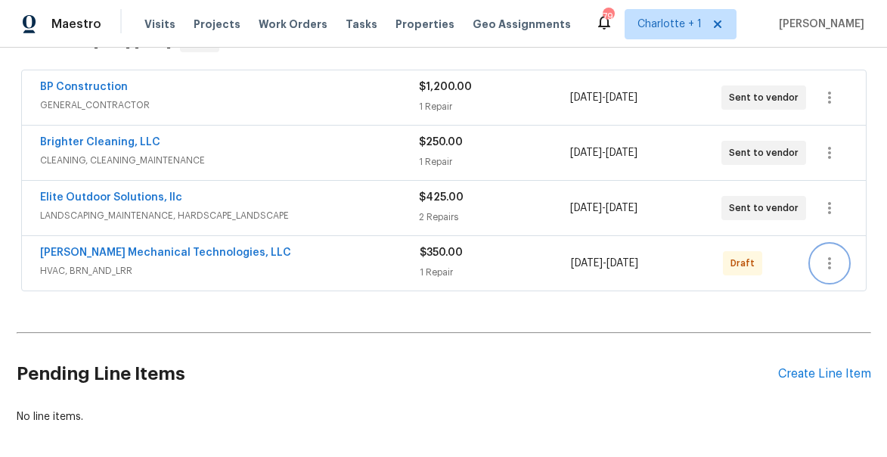
click at [833, 263] on icon "button" at bounding box center [830, 263] width 18 height 18
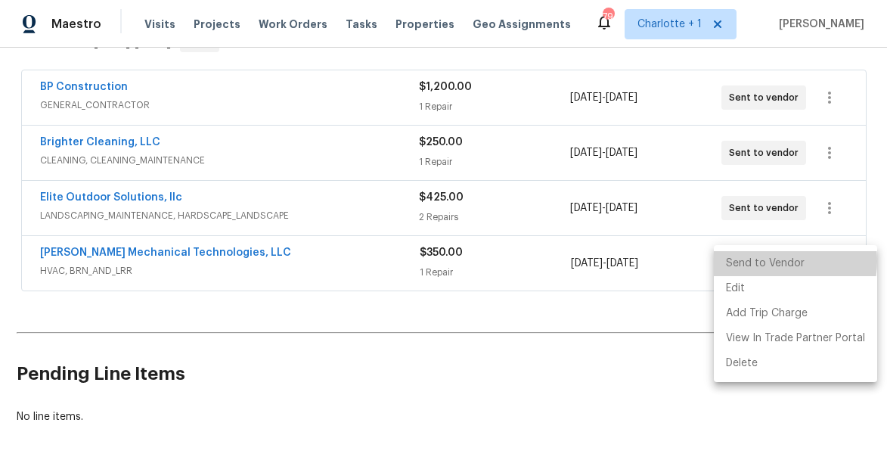
click at [773, 261] on li "Send to Vendor" at bounding box center [795, 263] width 163 height 25
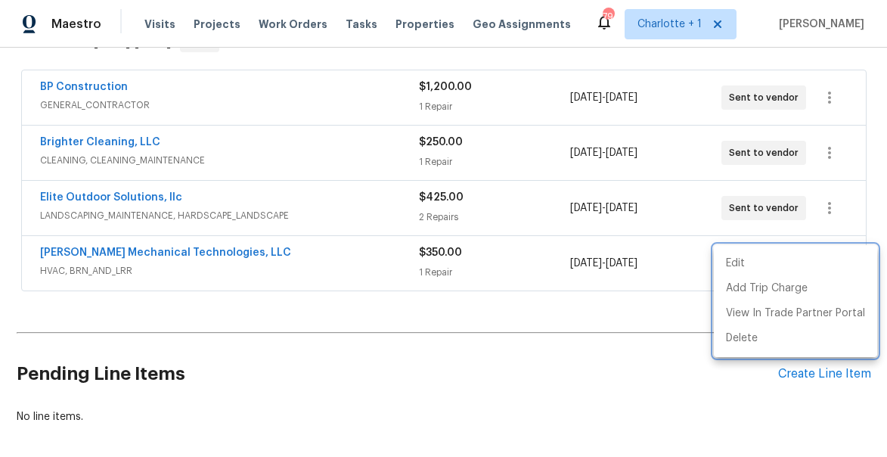
click at [616, 359] on div at bounding box center [443, 228] width 887 height 457
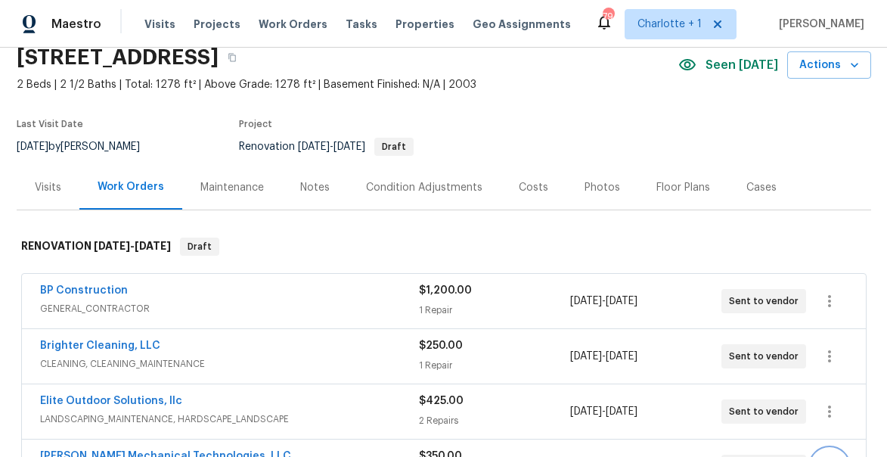
scroll to position [0, 0]
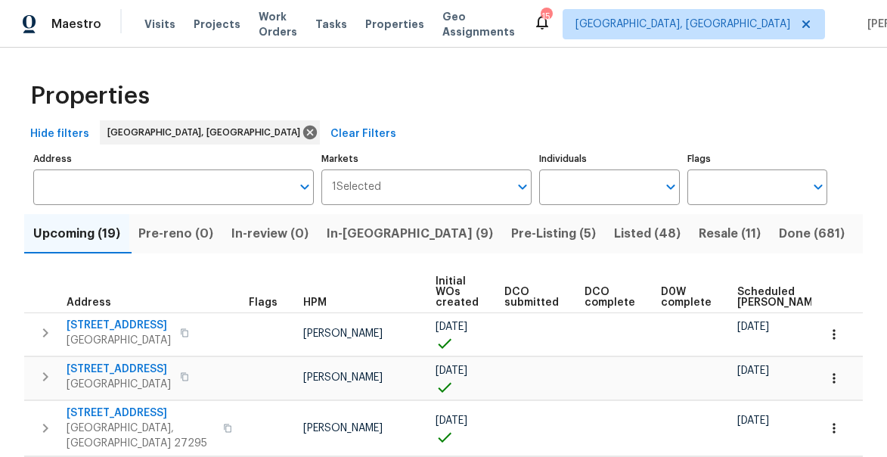
click at [614, 233] on span "Listed (48)" at bounding box center [647, 233] width 67 height 21
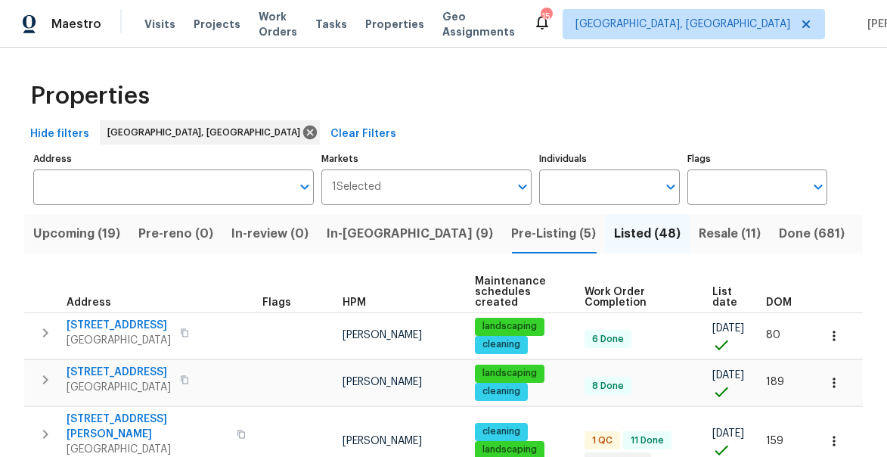
click at [780, 303] on span "DOM" at bounding box center [779, 302] width 26 height 11
